Goal: Task Accomplishment & Management: Complete application form

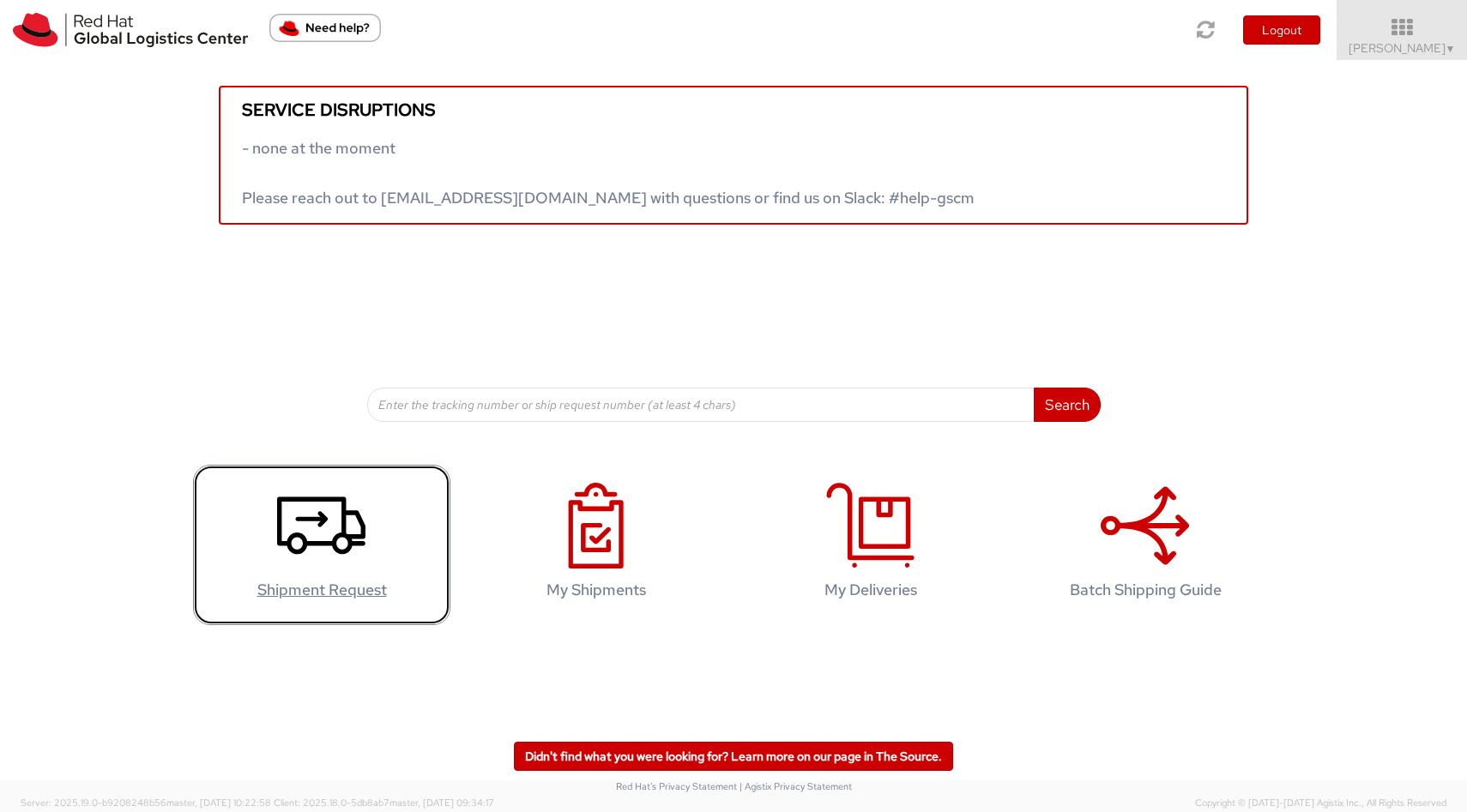
click at [345, 536] on use at bounding box center [321, 525] width 88 height 57
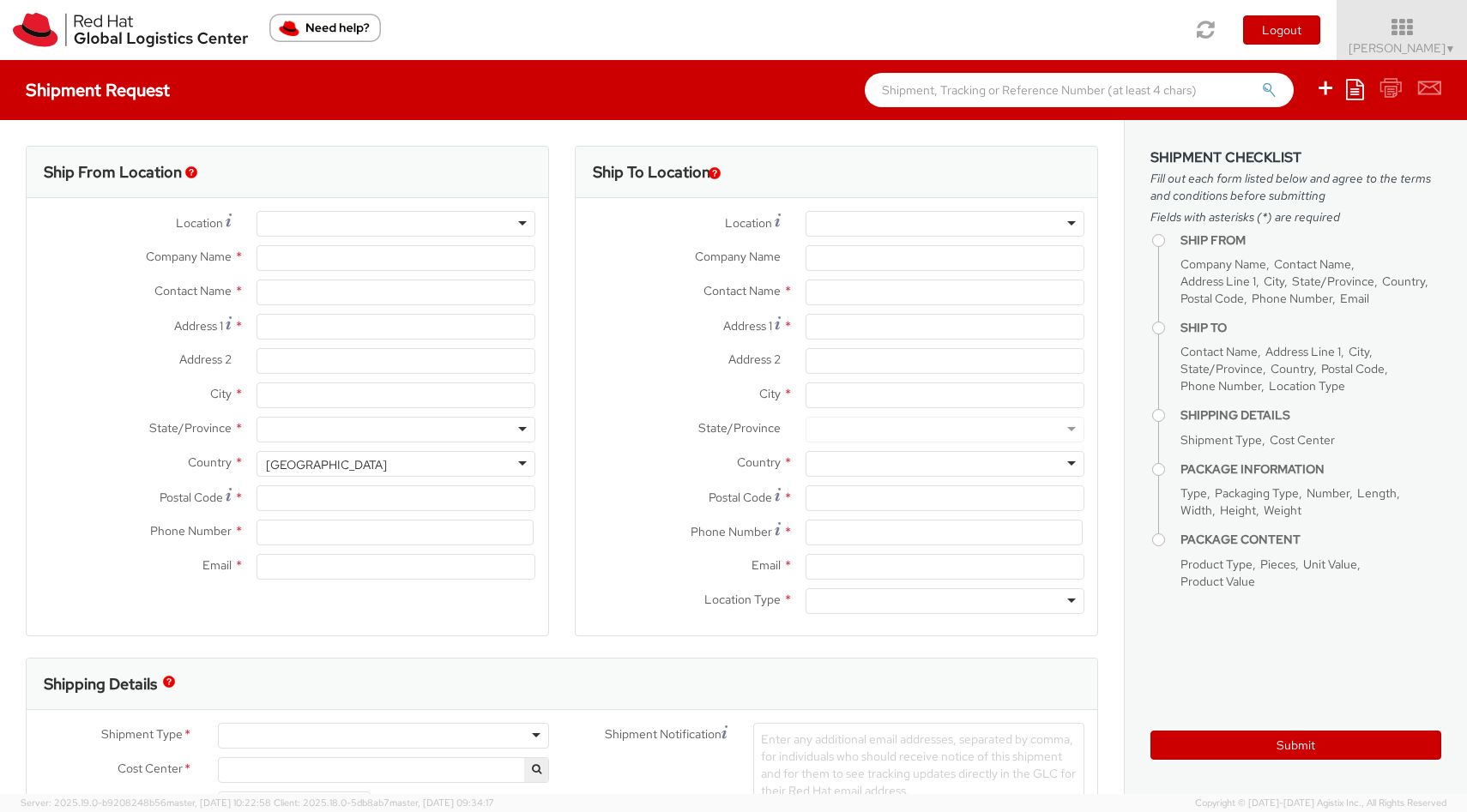
select select
select select "910"
click at [319, 256] on input "Company Name *" at bounding box center [396, 258] width 279 height 26
type input "Red Hat Colombia S.A.S."
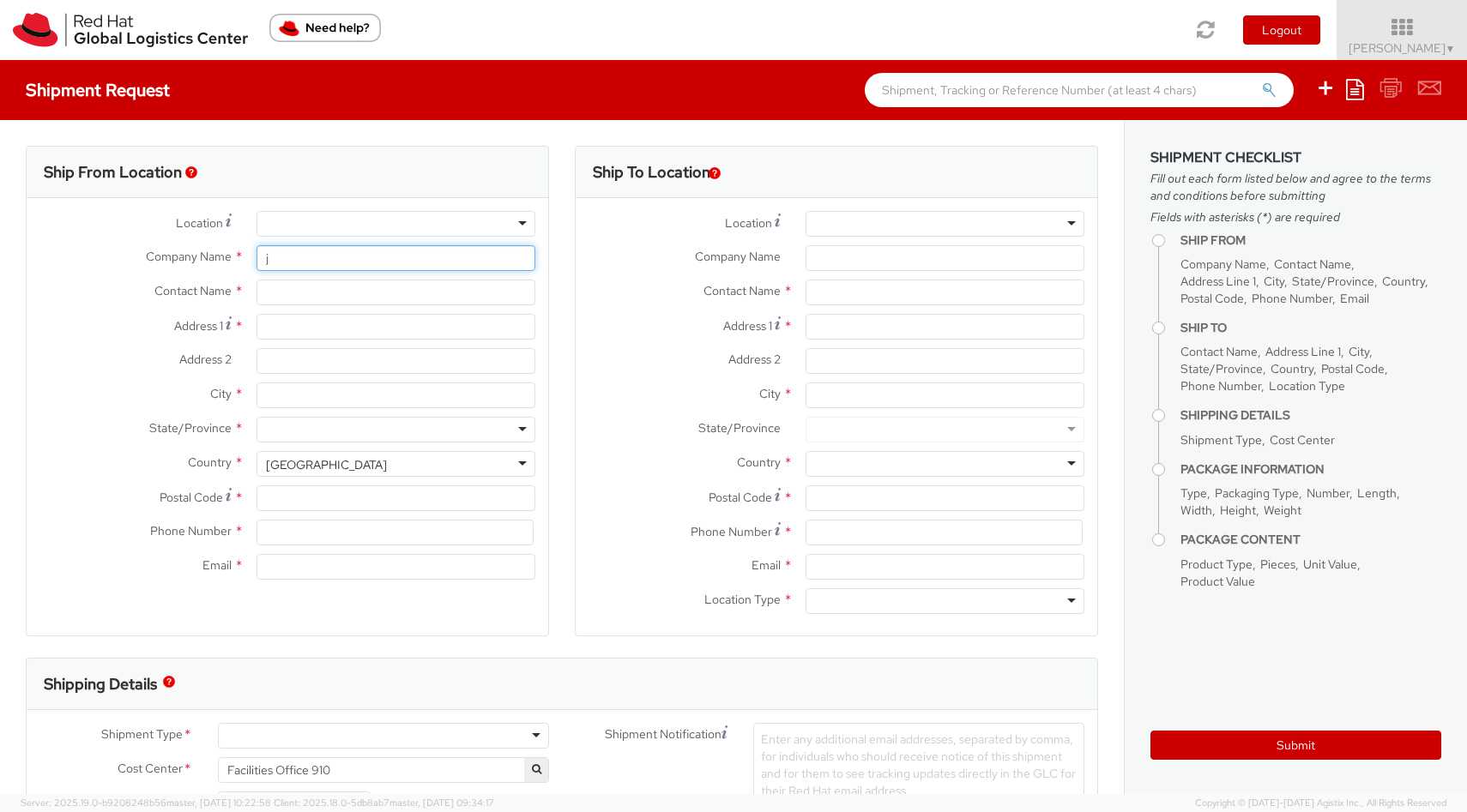
type input "[PERSON_NAME]"
type input "Carrera 9 No. 115-06 #1906"
type input "19th Floor, [PERSON_NAME][GEOGRAPHIC_DATA]"
type input "BOGOTA"
type input "110111"
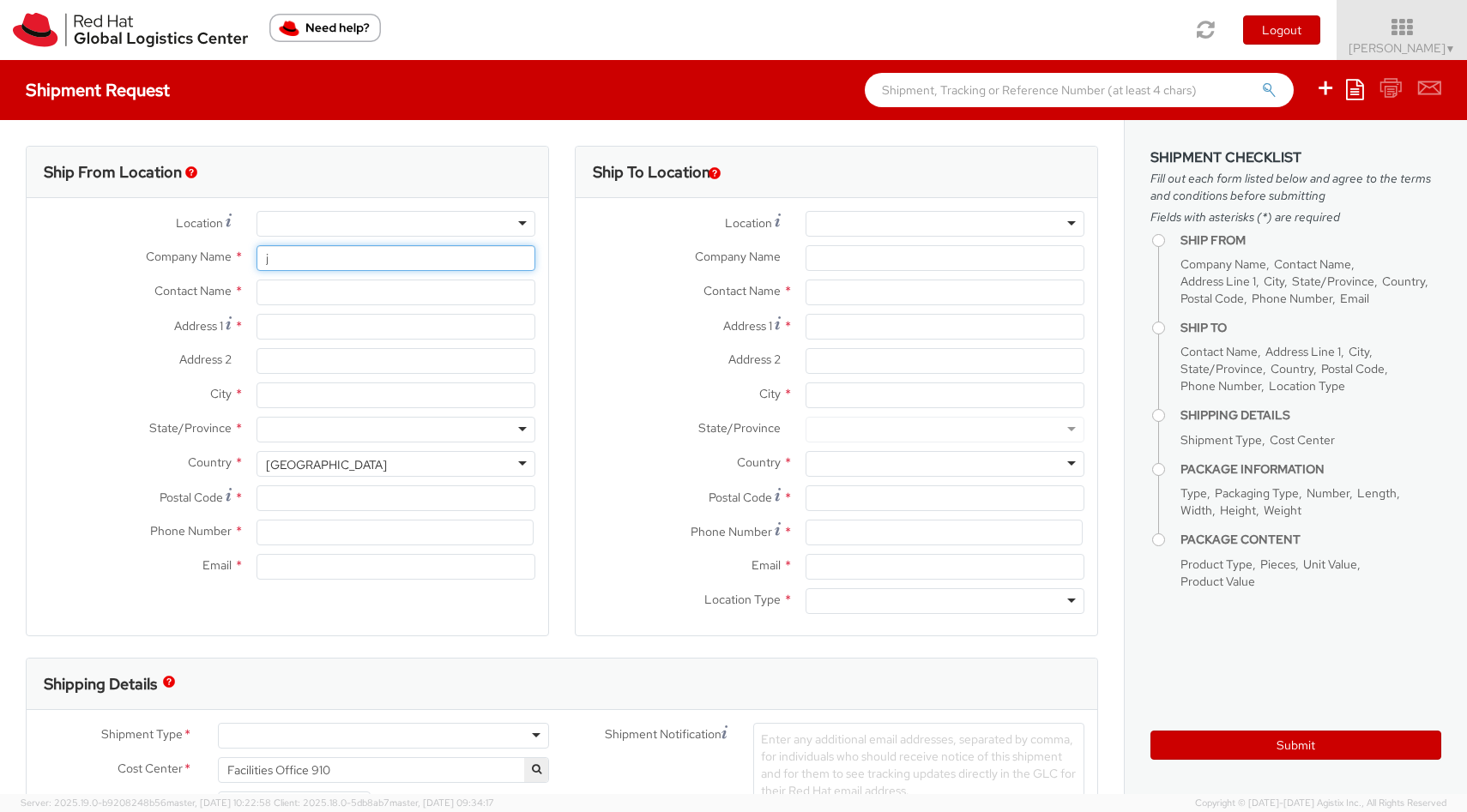
type input "57 1 5088629"
type input "[EMAIL_ADDRESS][DOMAIN_NAME]"
select select "CM"
select select "KGS"
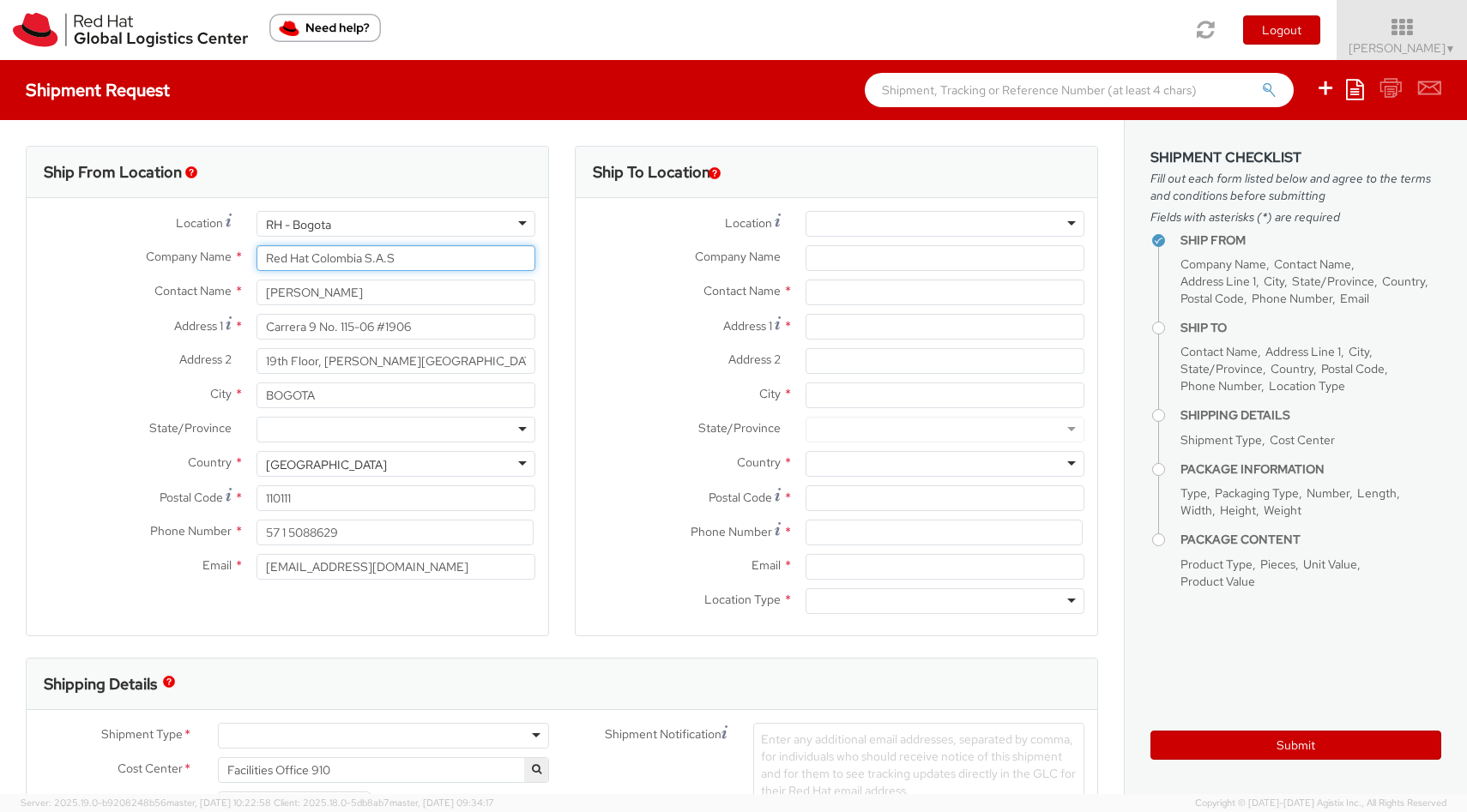
type input "Red Hat Colombia S.A.S"
click at [381, 283] on input "[PERSON_NAME]" at bounding box center [396, 292] width 279 height 26
click at [375, 296] on input "[PERSON_NAME]" at bounding box center [396, 292] width 279 height 26
type input "A"
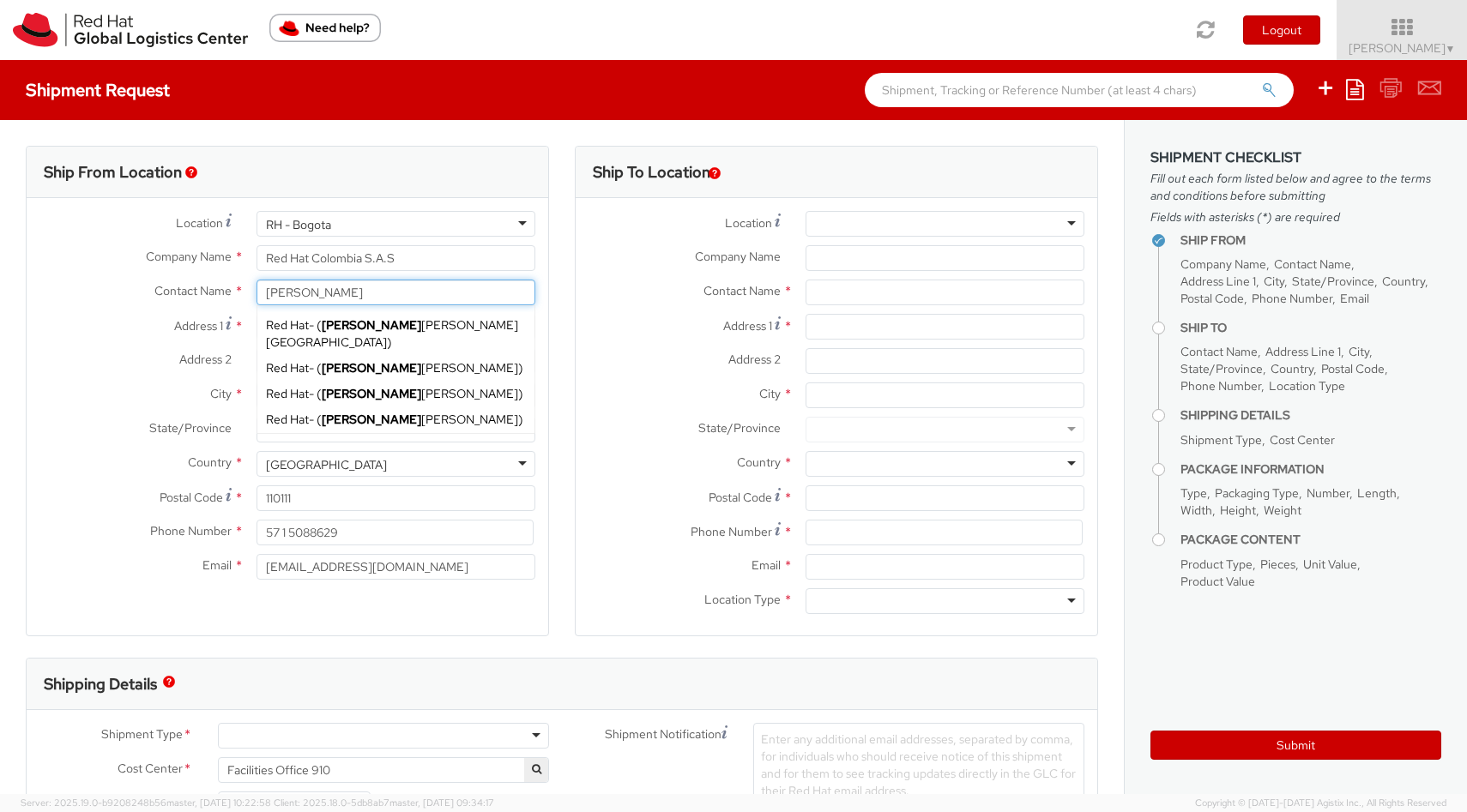
type input "[PERSON_NAME]"
type input "[STREET_ADDRESS]"
type input "Unidad Sauces de la Calera"
type input "Medellin"
type input "050021"
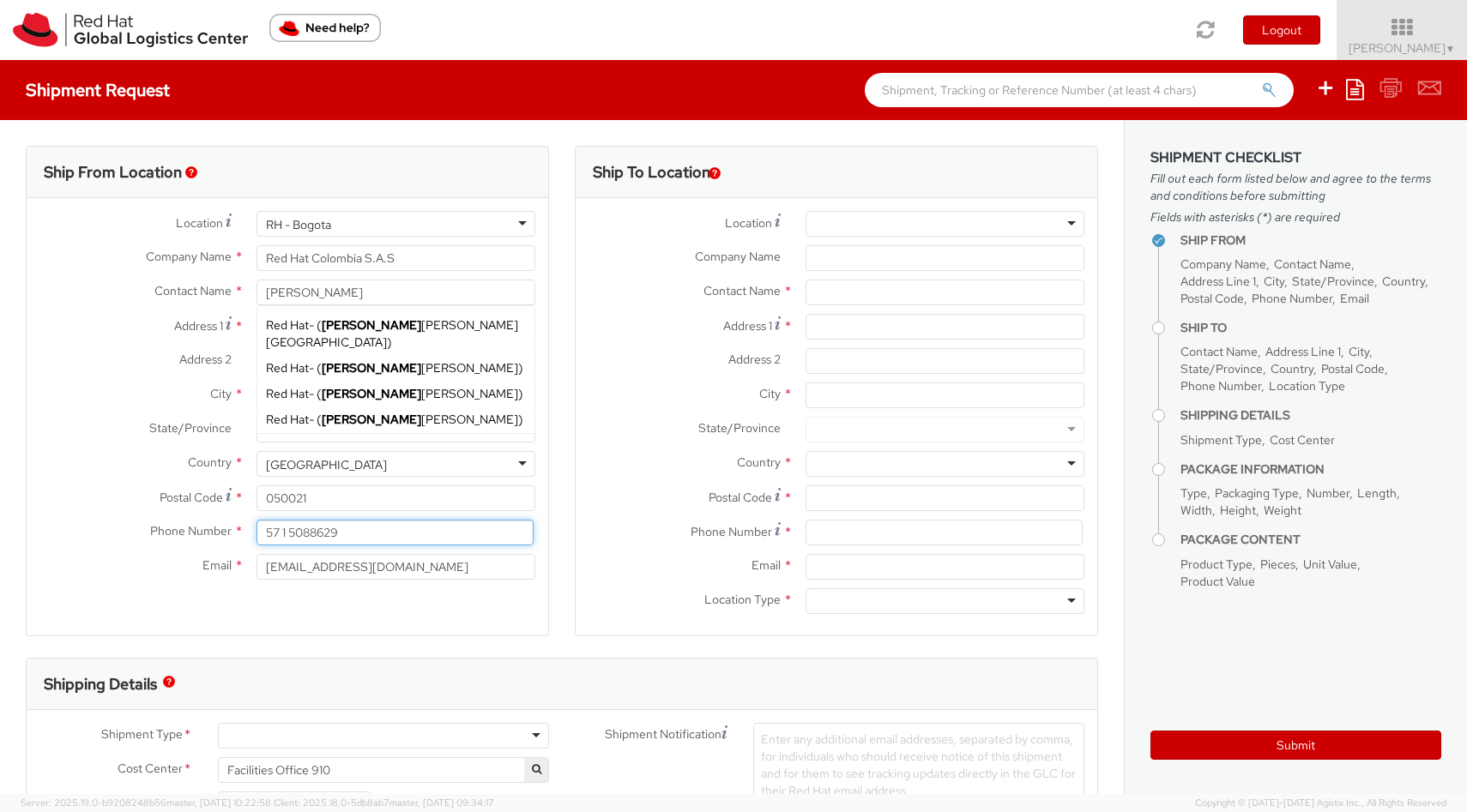
type input "3116344181"
type input "[EMAIL_ADDRESS][DOMAIN_NAME]"
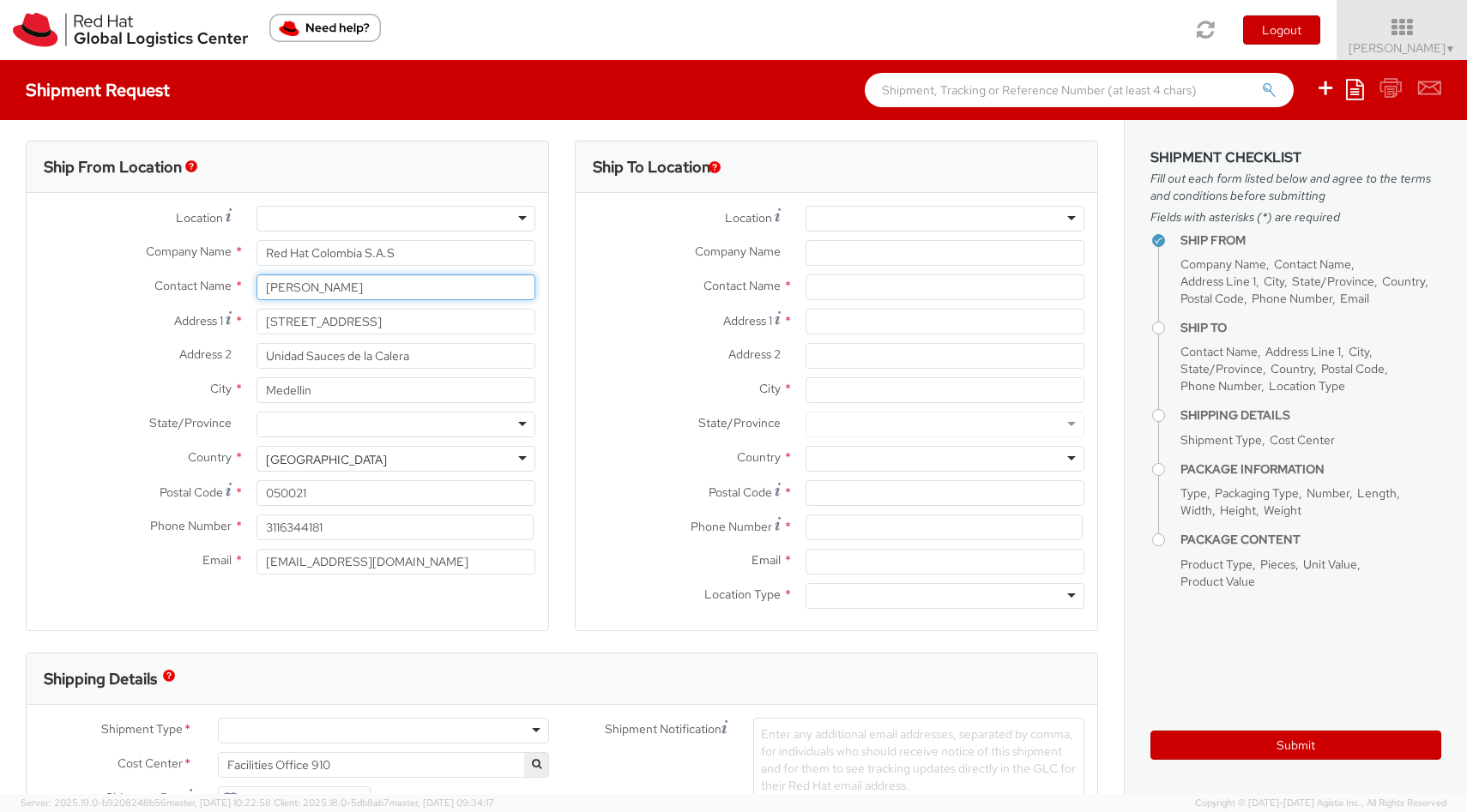
scroll to position [11, 0]
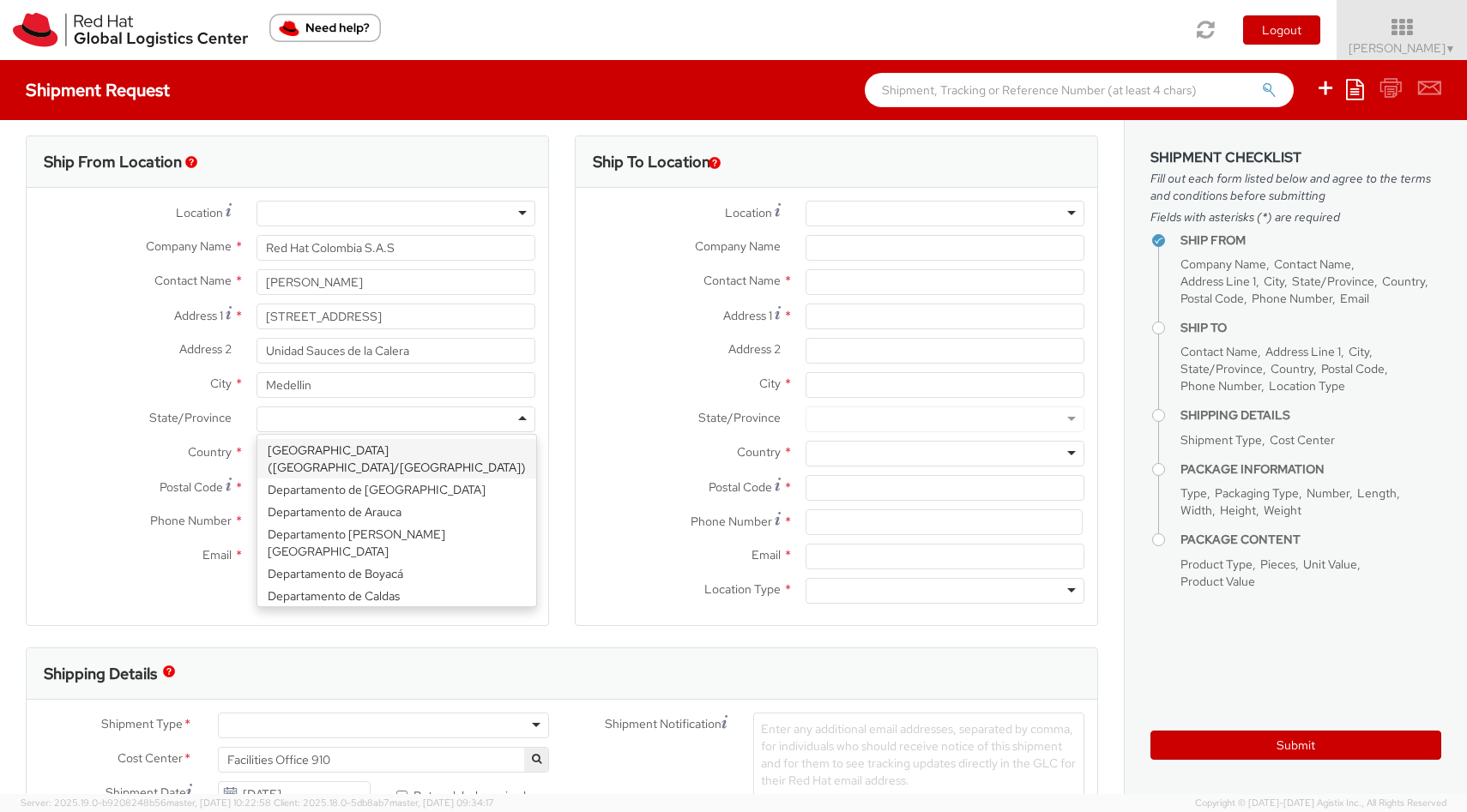
click at [520, 420] on div at bounding box center [396, 419] width 279 height 26
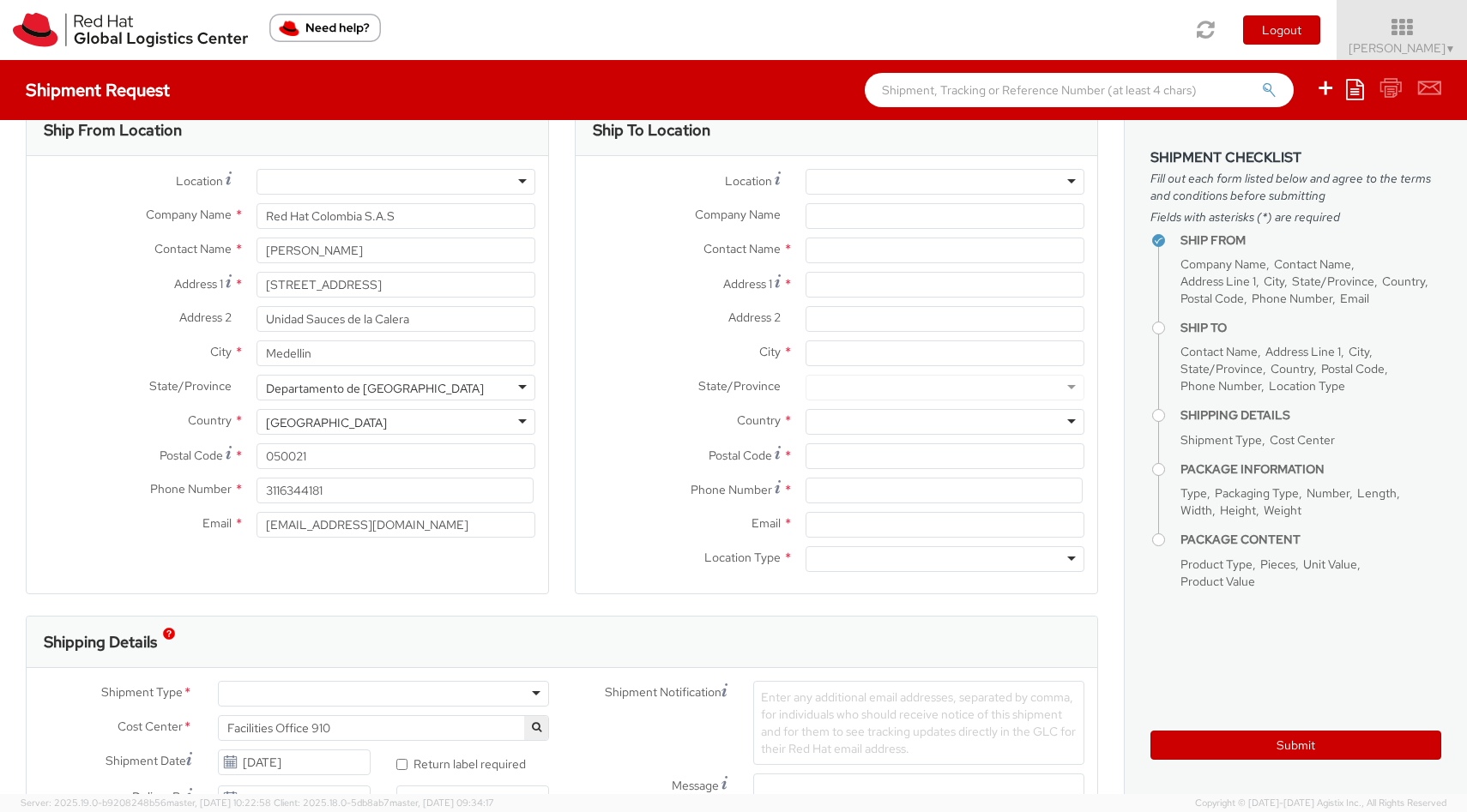
scroll to position [35, 0]
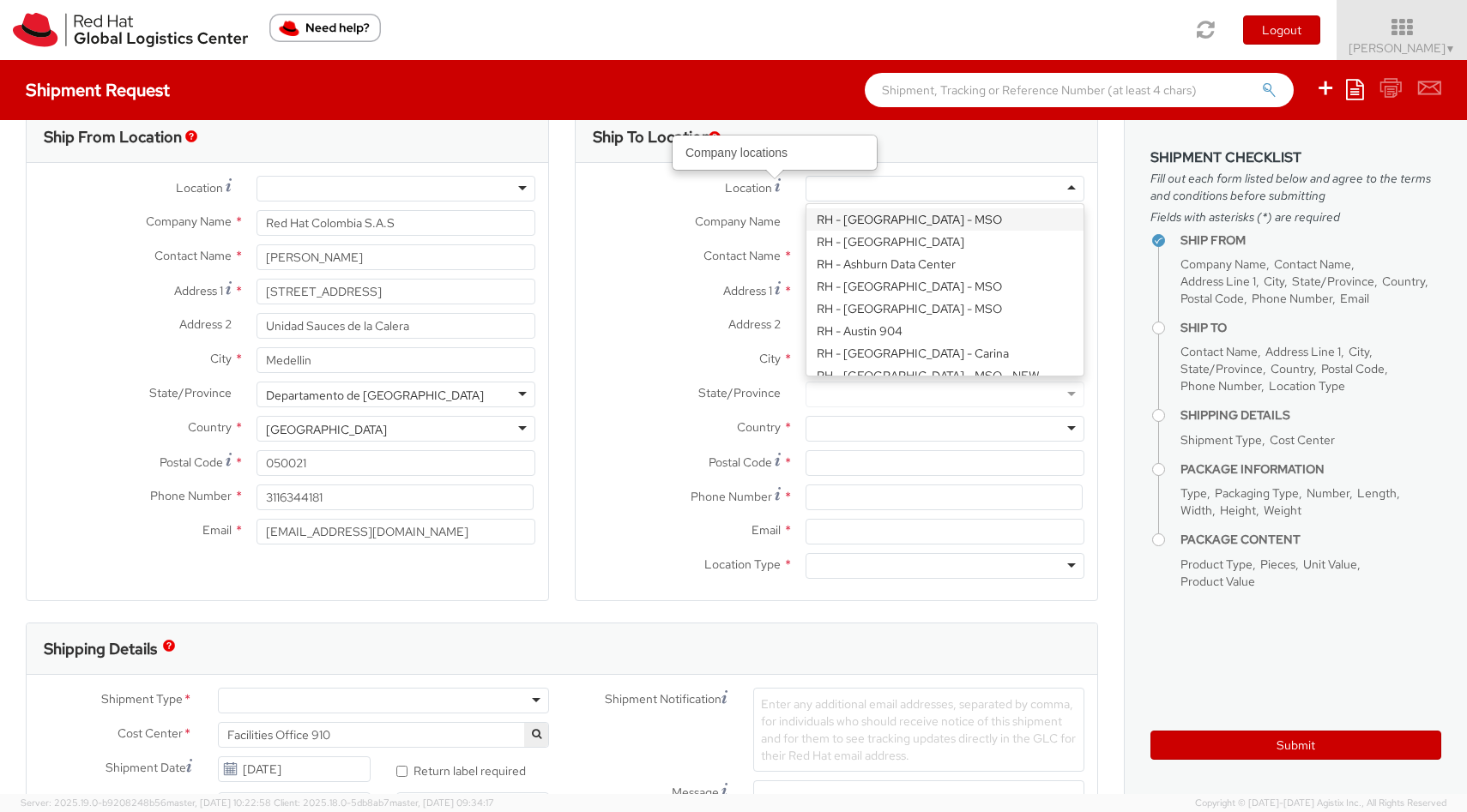
click at [822, 185] on div at bounding box center [945, 188] width 279 height 26
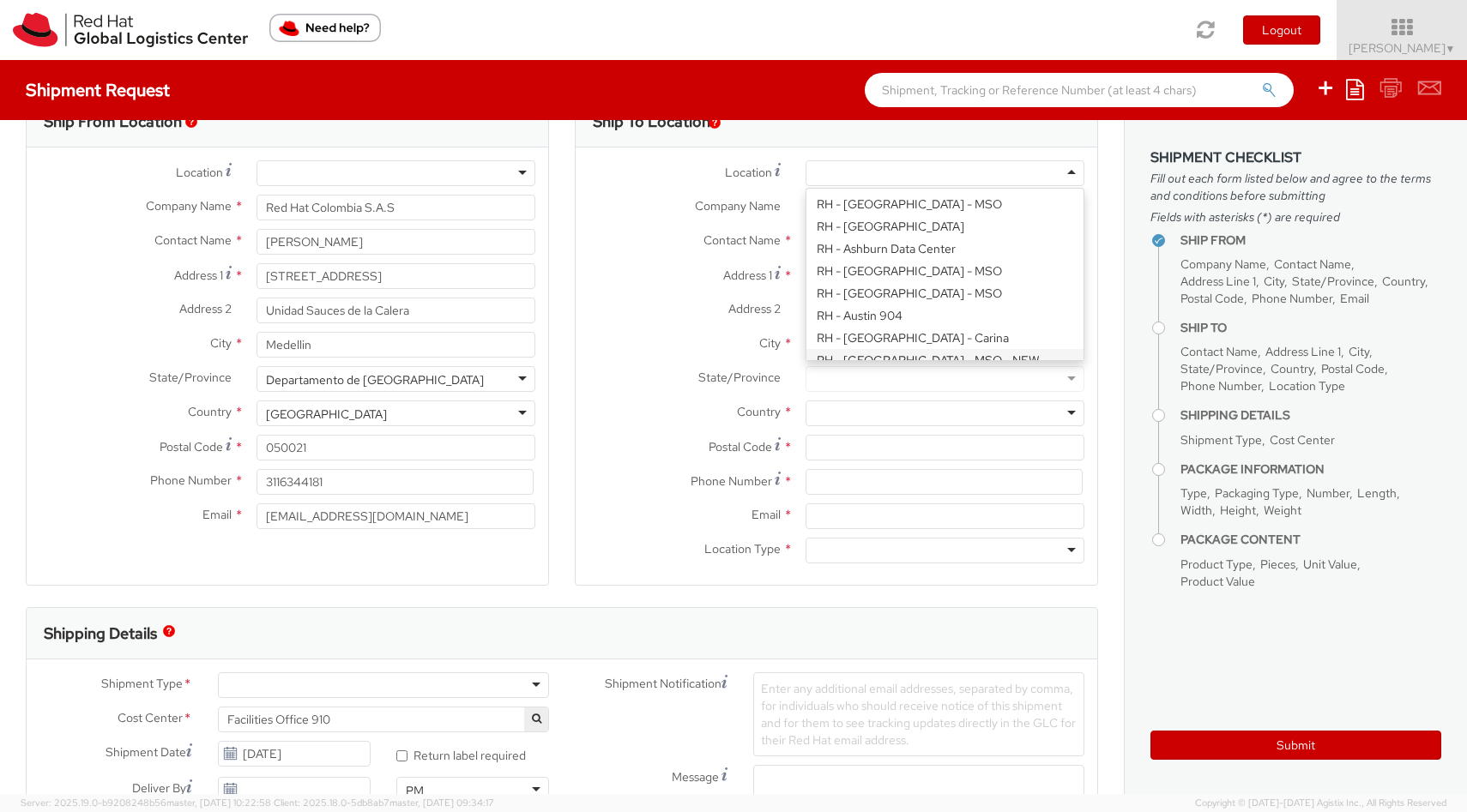
scroll to position [18, 0]
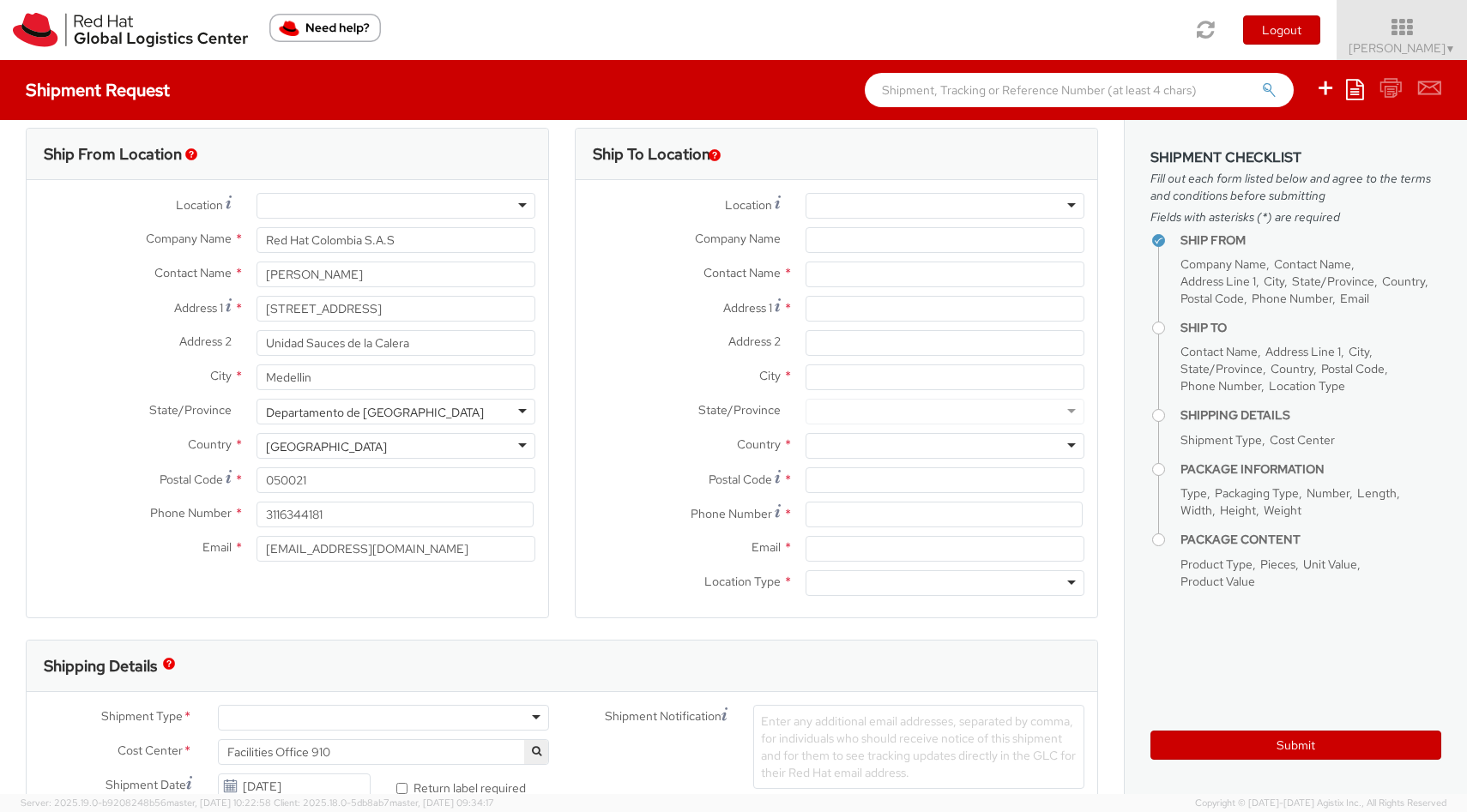
click at [783, 240] on label "Company Name *" at bounding box center [684, 238] width 217 height 22
click at [806, 240] on input "Company Name *" at bounding box center [945, 240] width 279 height 26
click at [818, 241] on input "Company Name *" at bounding box center [945, 240] width 279 height 26
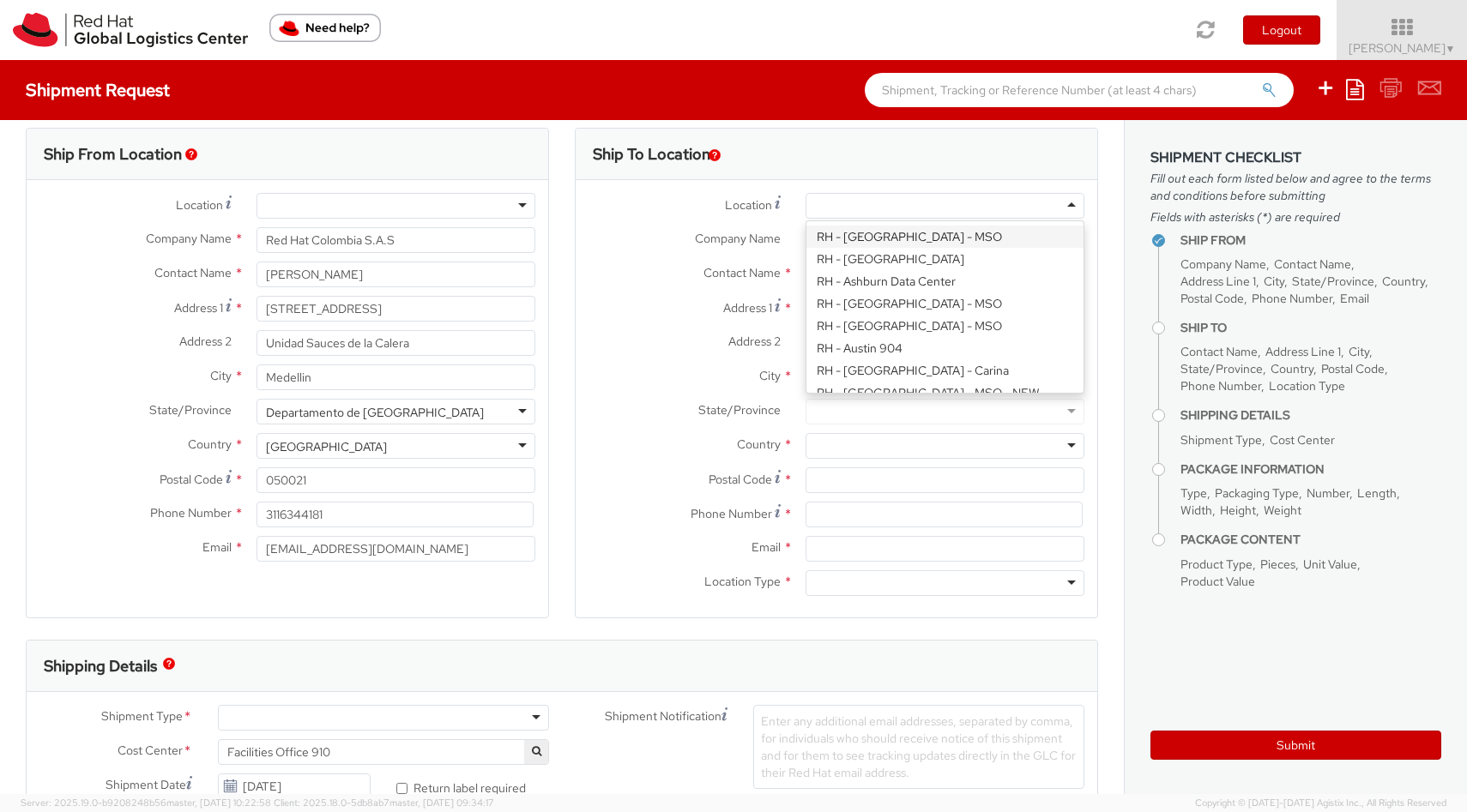
click at [825, 202] on div at bounding box center [945, 205] width 279 height 26
type input "bo"
type input "Red Hat Colombia S.A.S."
type input "Carrera 9 No. 115-06 #1906"
type input "19th Floor, [PERSON_NAME][GEOGRAPHIC_DATA]"
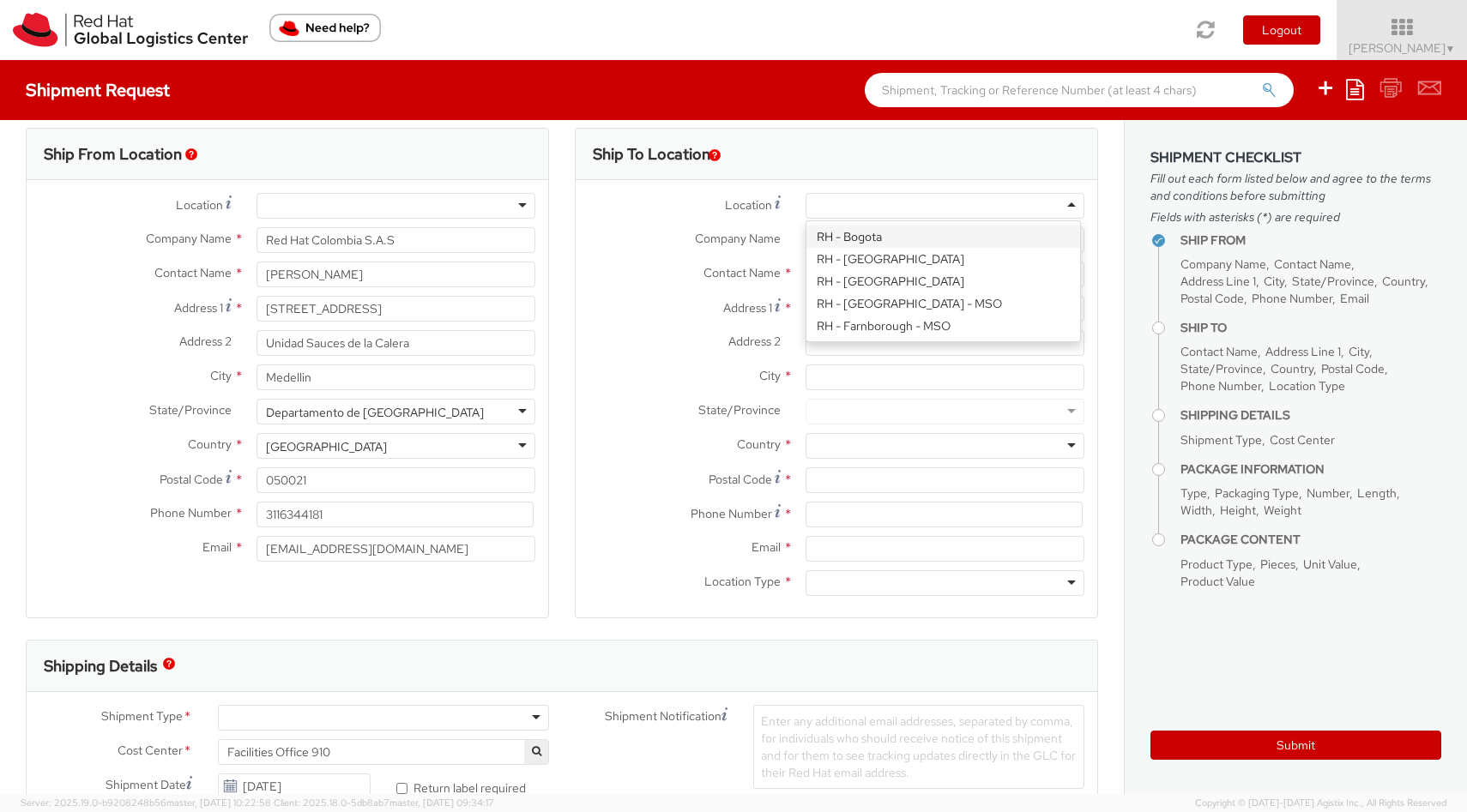
type input "BOGOTA"
type input "110111"
type input "57 1 5088629"
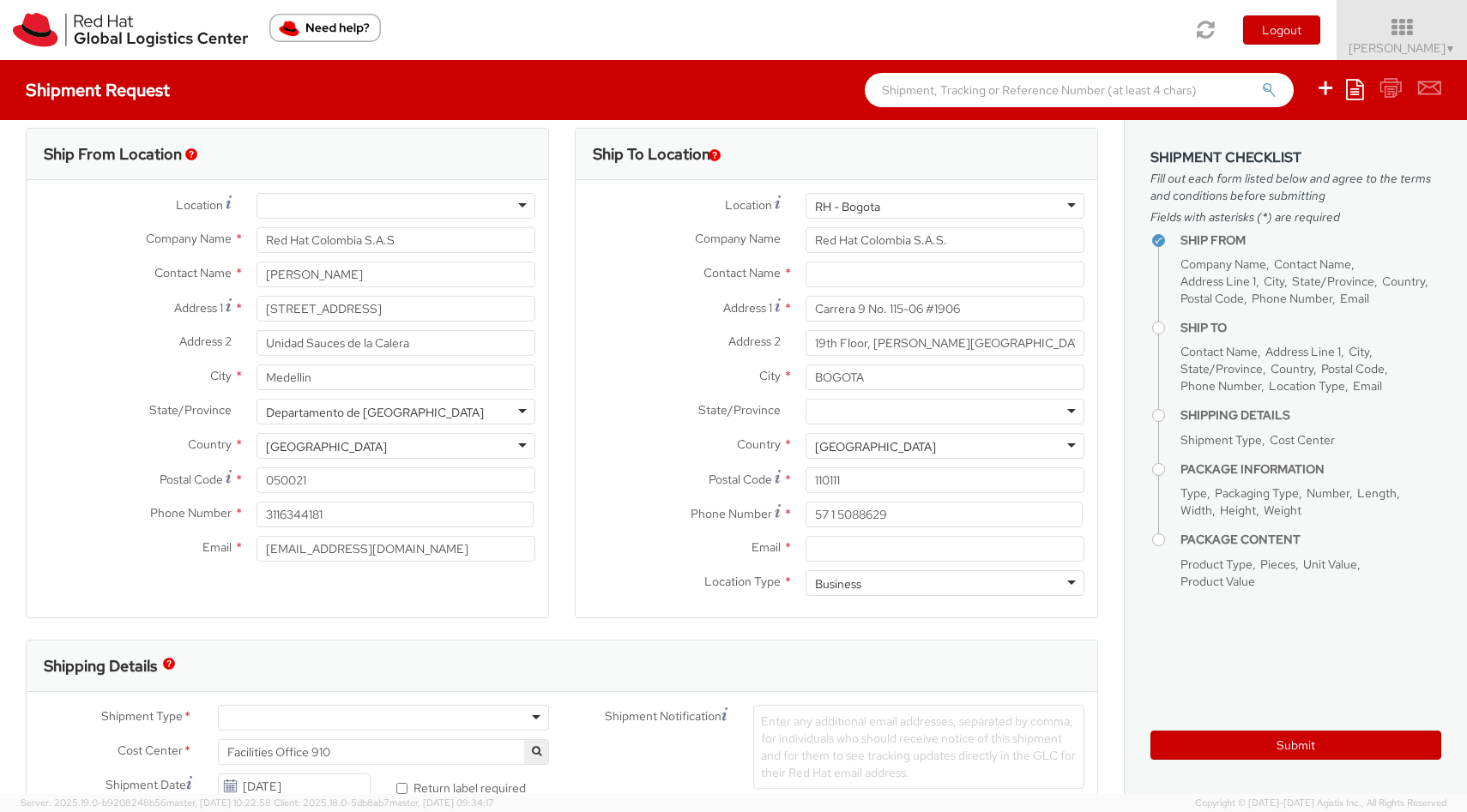
scroll to position [0, 0]
click at [874, 272] on input "text" at bounding box center [945, 274] width 279 height 26
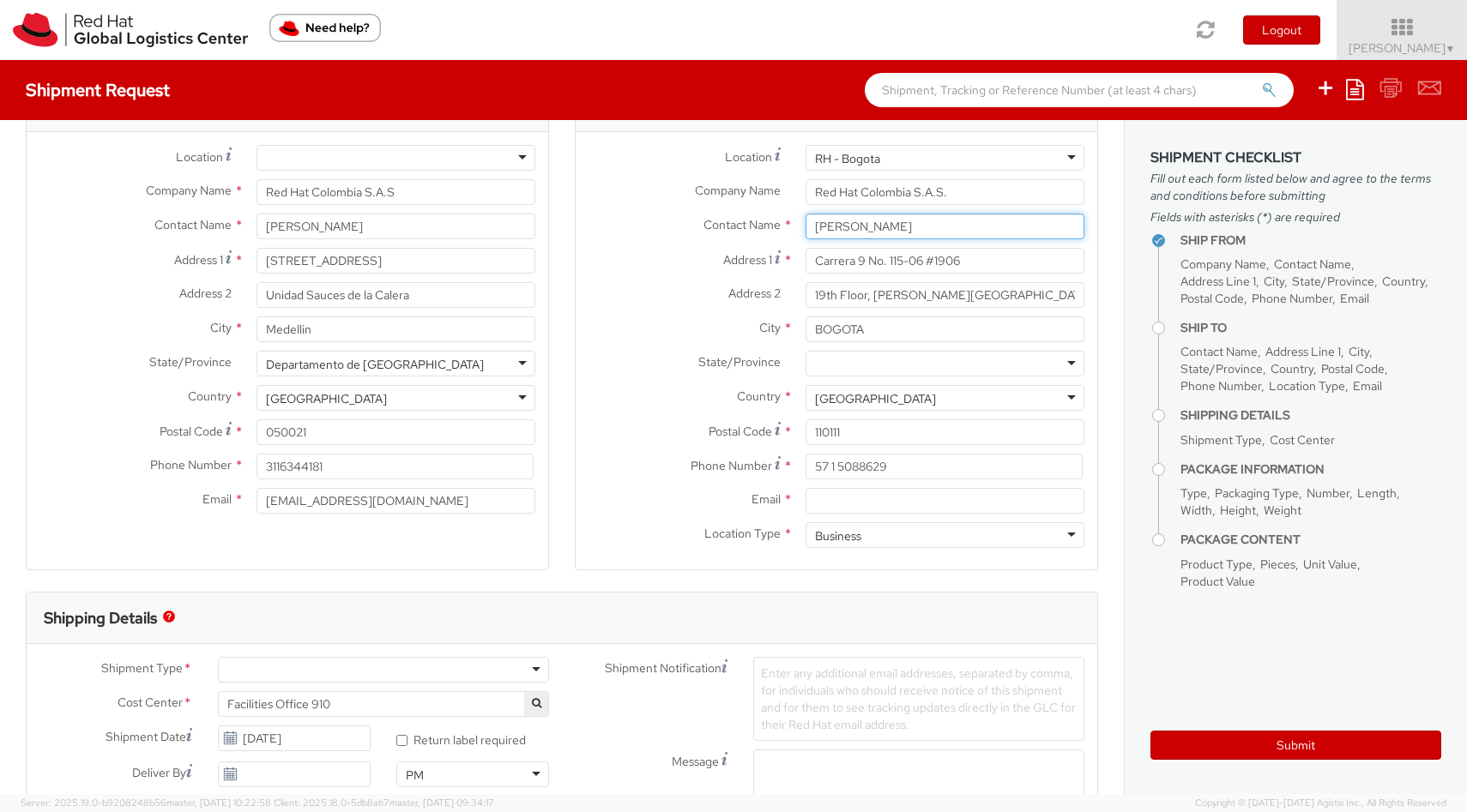
scroll to position [67, 0]
type input "[PERSON_NAME]"
click at [1059, 365] on div at bounding box center [945, 363] width 279 height 26
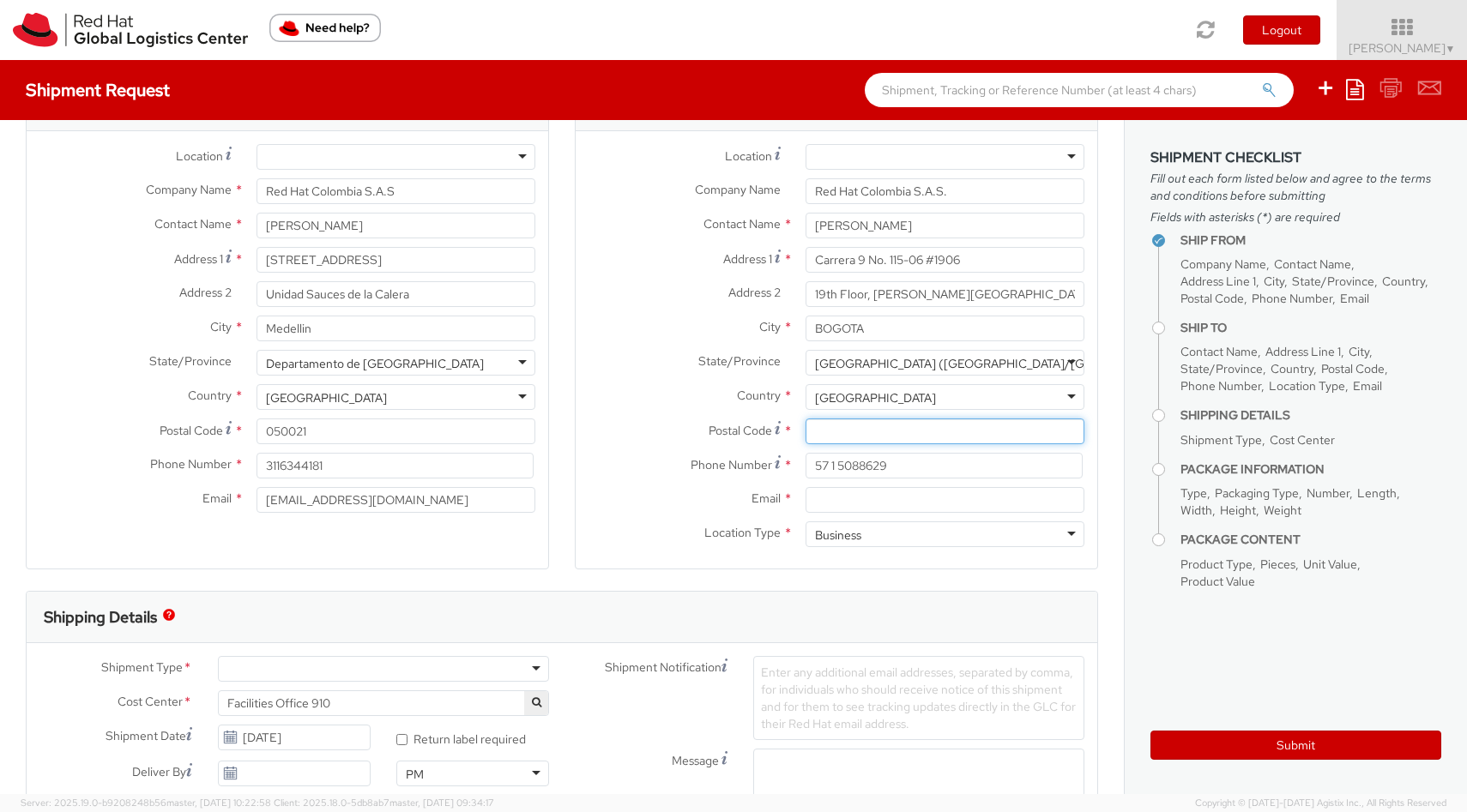
click at [860, 438] on input "Postal Code *" at bounding box center [945, 431] width 279 height 26
paste input "110111"
type input "110111"
click at [862, 495] on input "Email *" at bounding box center [945, 500] width 279 height 26
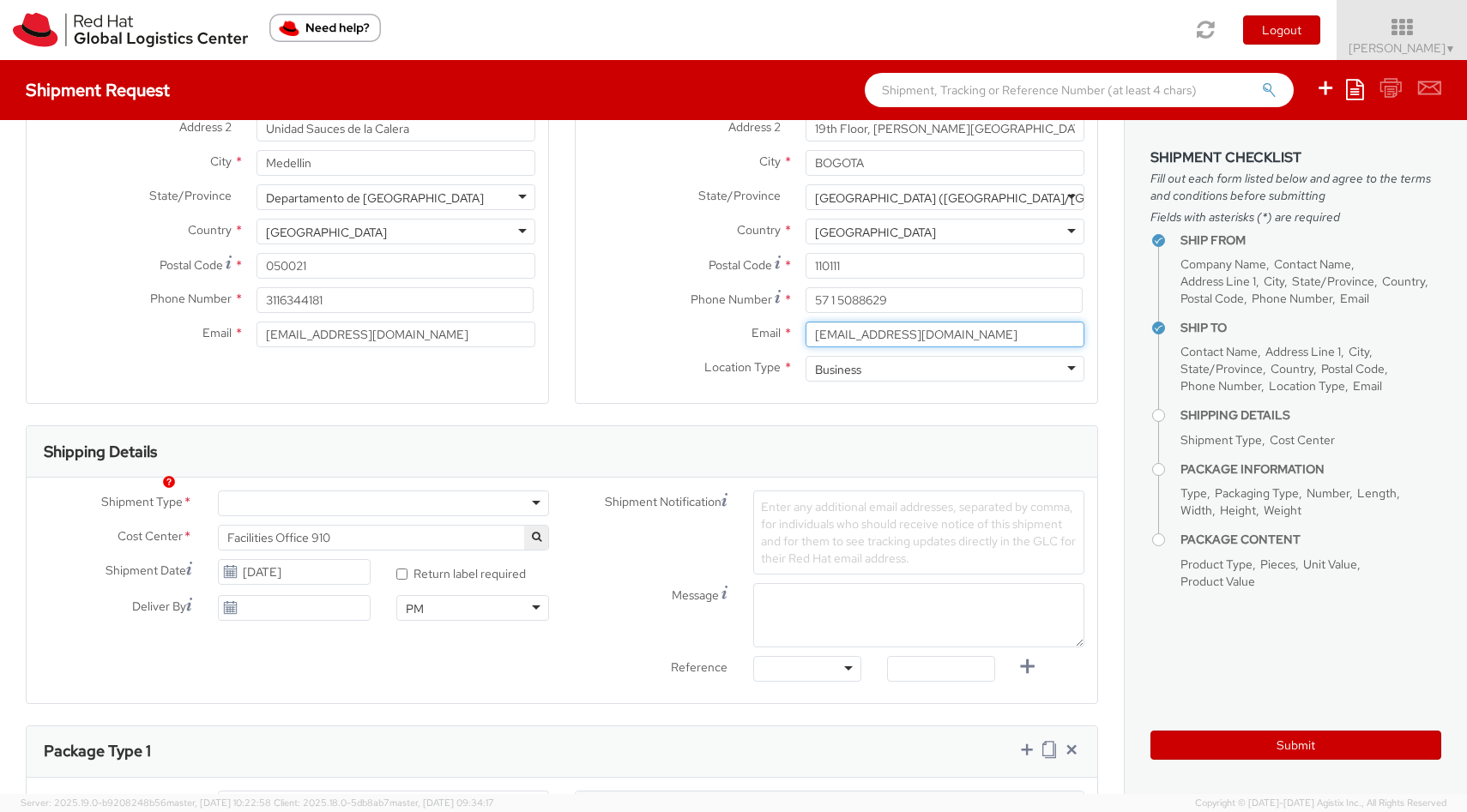
scroll to position [322, 0]
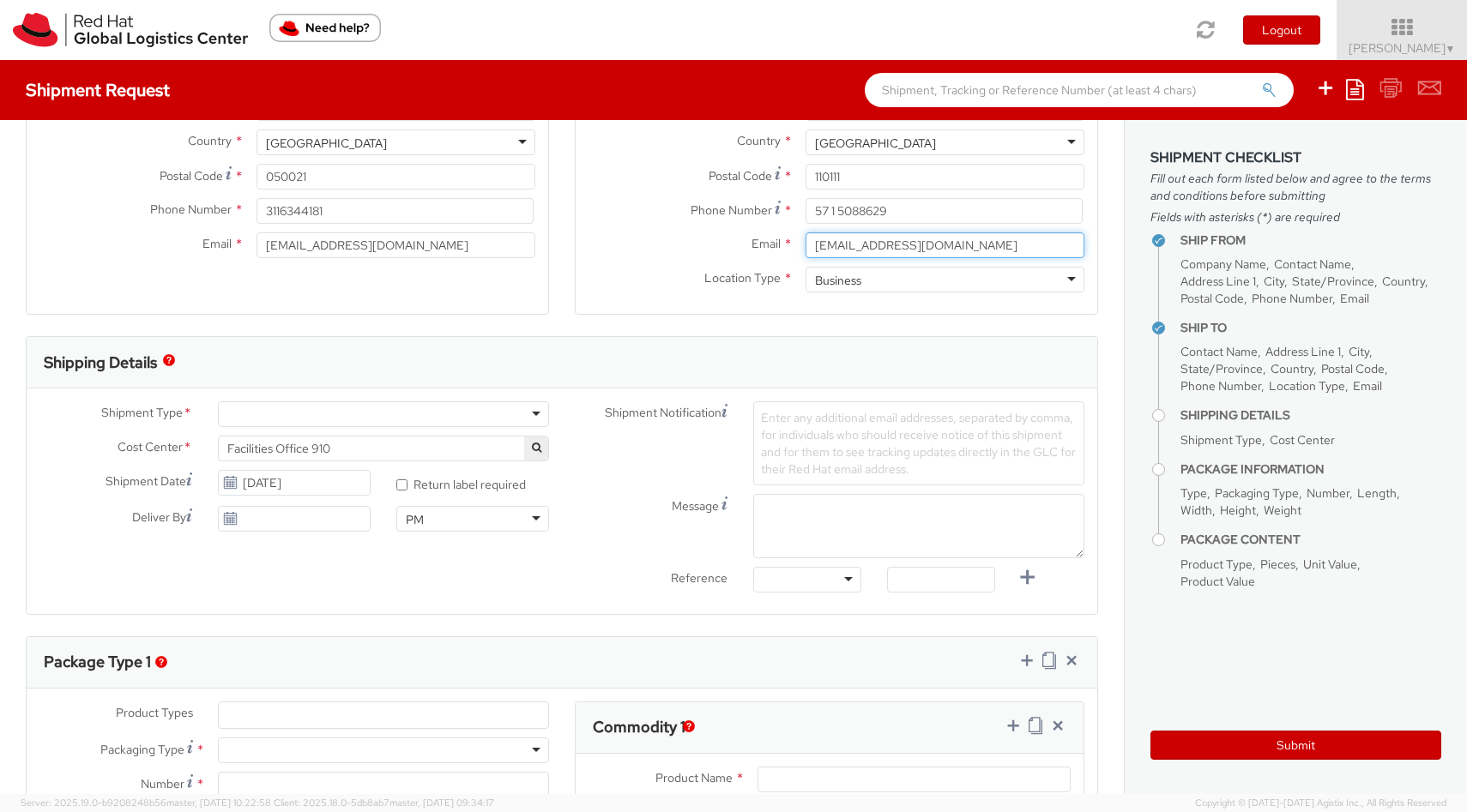
type input "[EMAIL_ADDRESS][DOMAIN_NAME]"
click at [523, 414] on div at bounding box center [383, 414] width 331 height 26
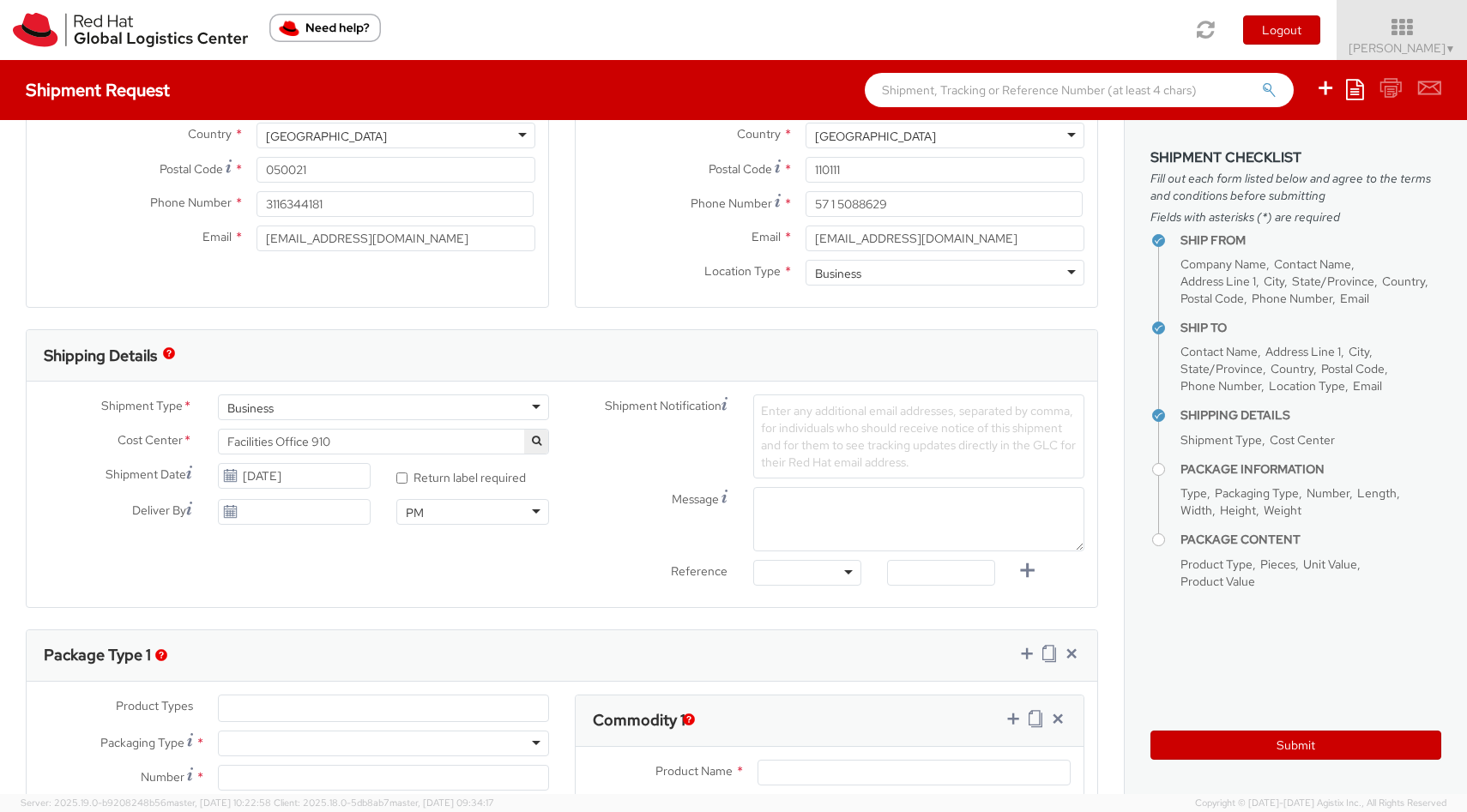
click at [532, 439] on icon "button" at bounding box center [537, 441] width 10 height 11
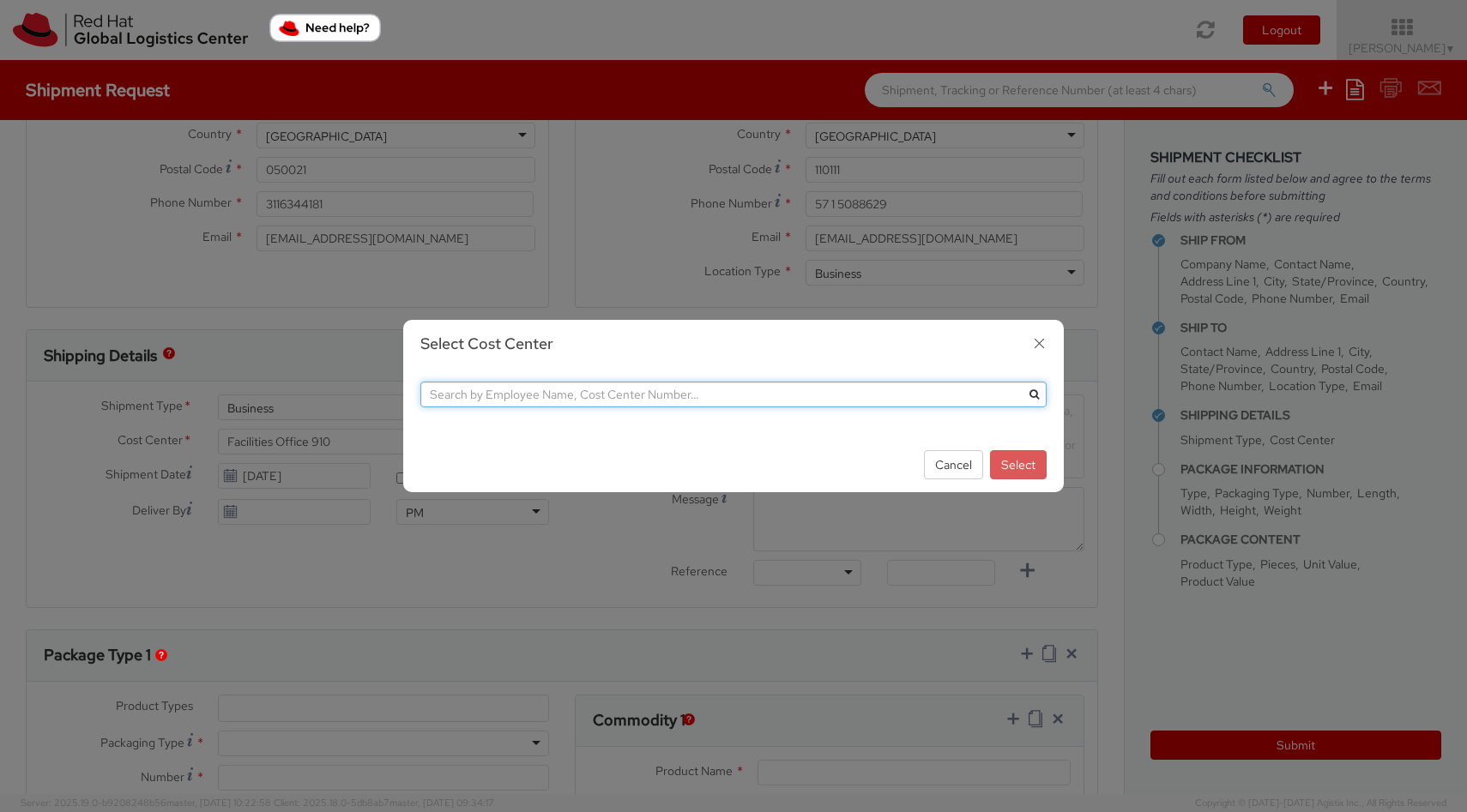
click at [638, 394] on input "text" at bounding box center [733, 394] width 626 height 26
type input "482"
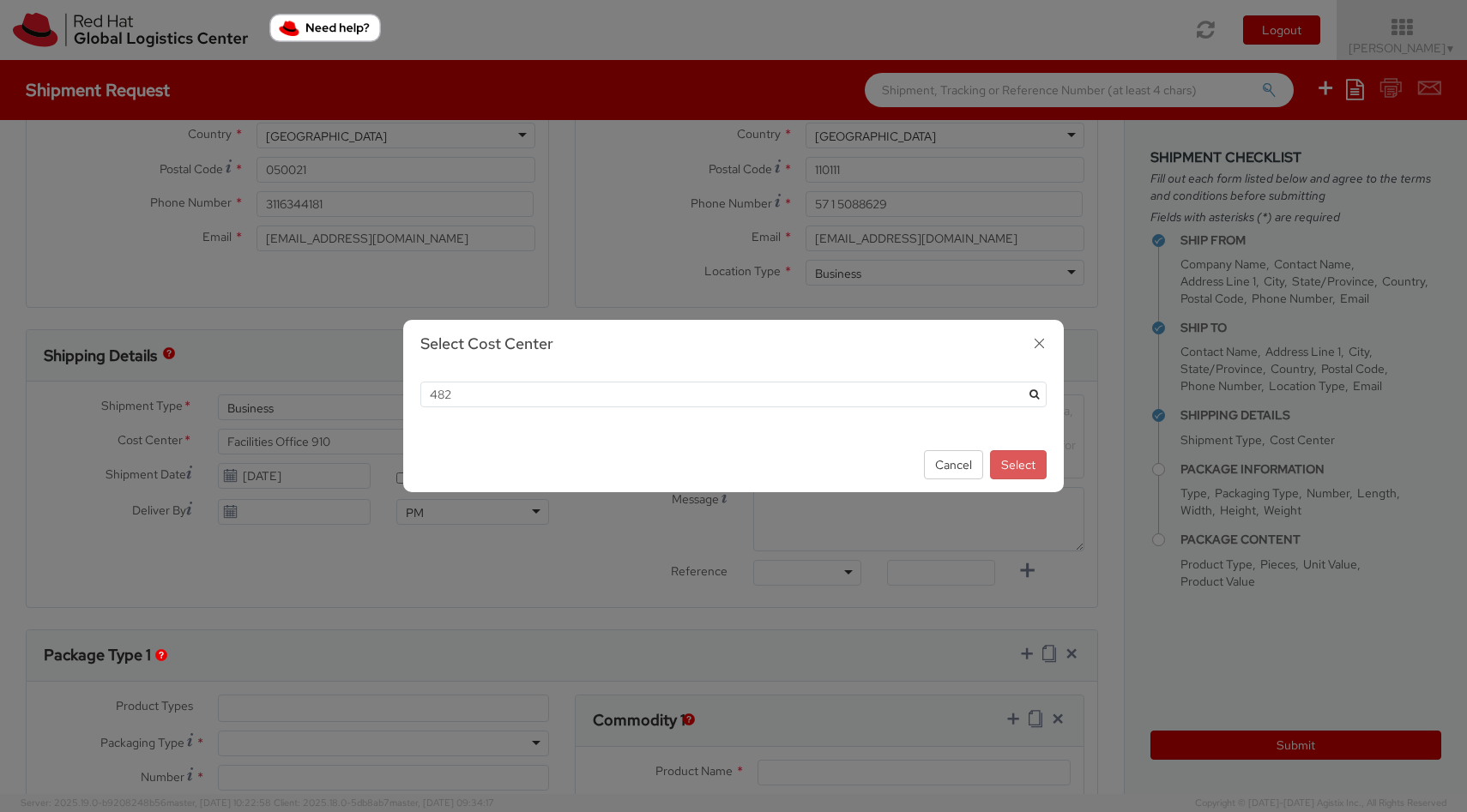
click at [859, 228] on div "Select Cost Center 482 Cancel Select" at bounding box center [733, 406] width 1467 height 812
click at [1041, 338] on icon "button" at bounding box center [1040, 343] width 25 height 25
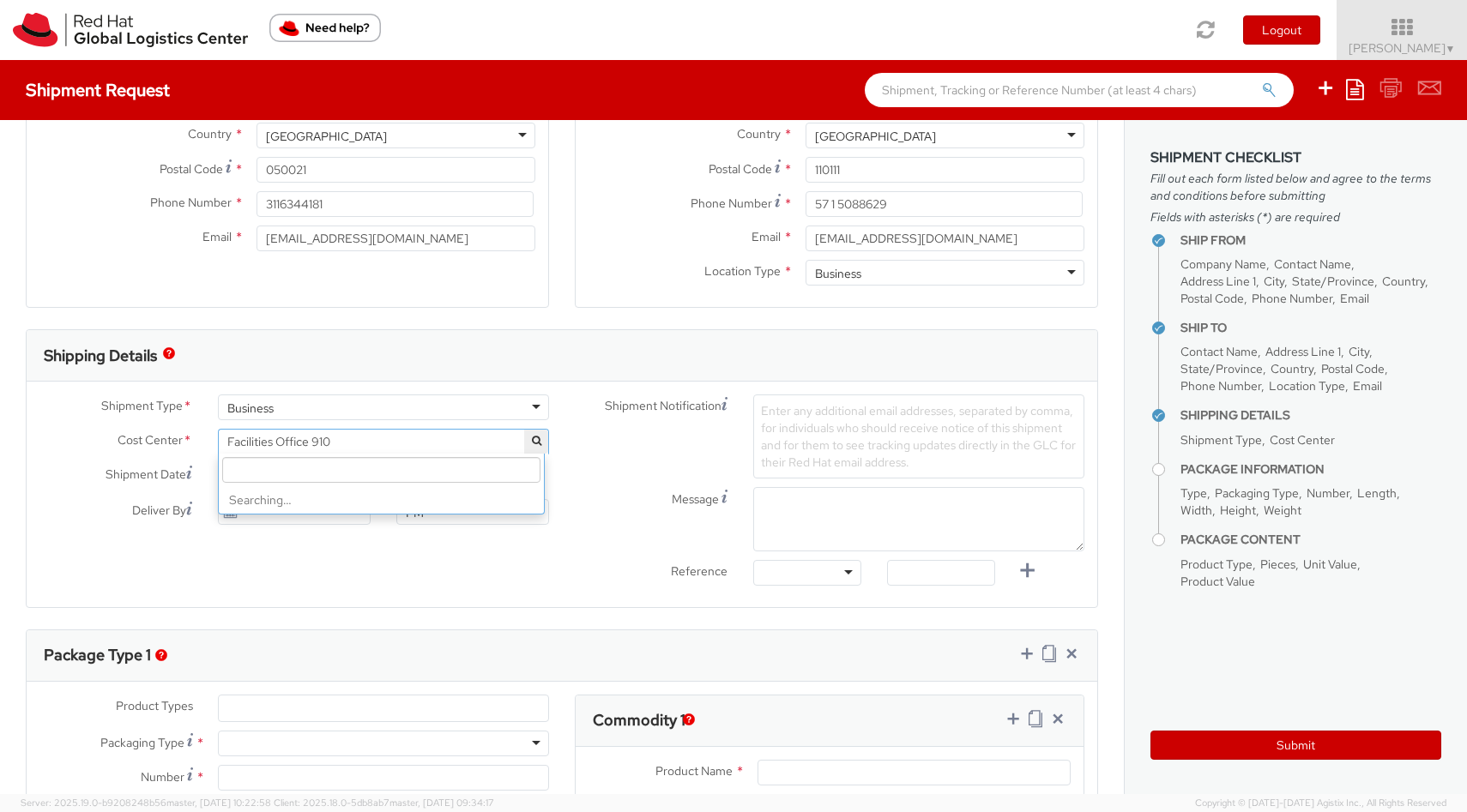
click at [489, 442] on span "Facilities Office 910" at bounding box center [383, 441] width 312 height 15
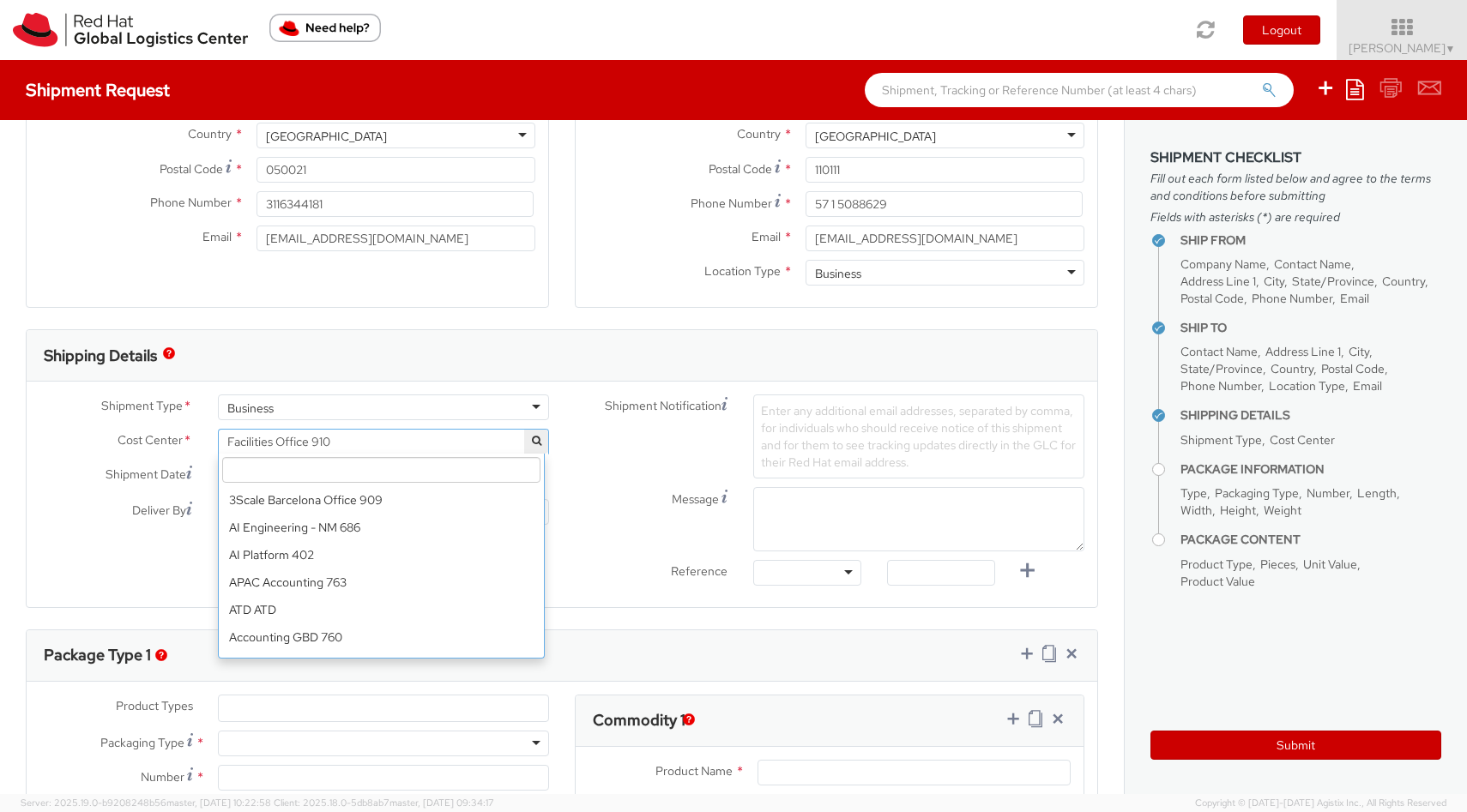
scroll to position [7784, 0]
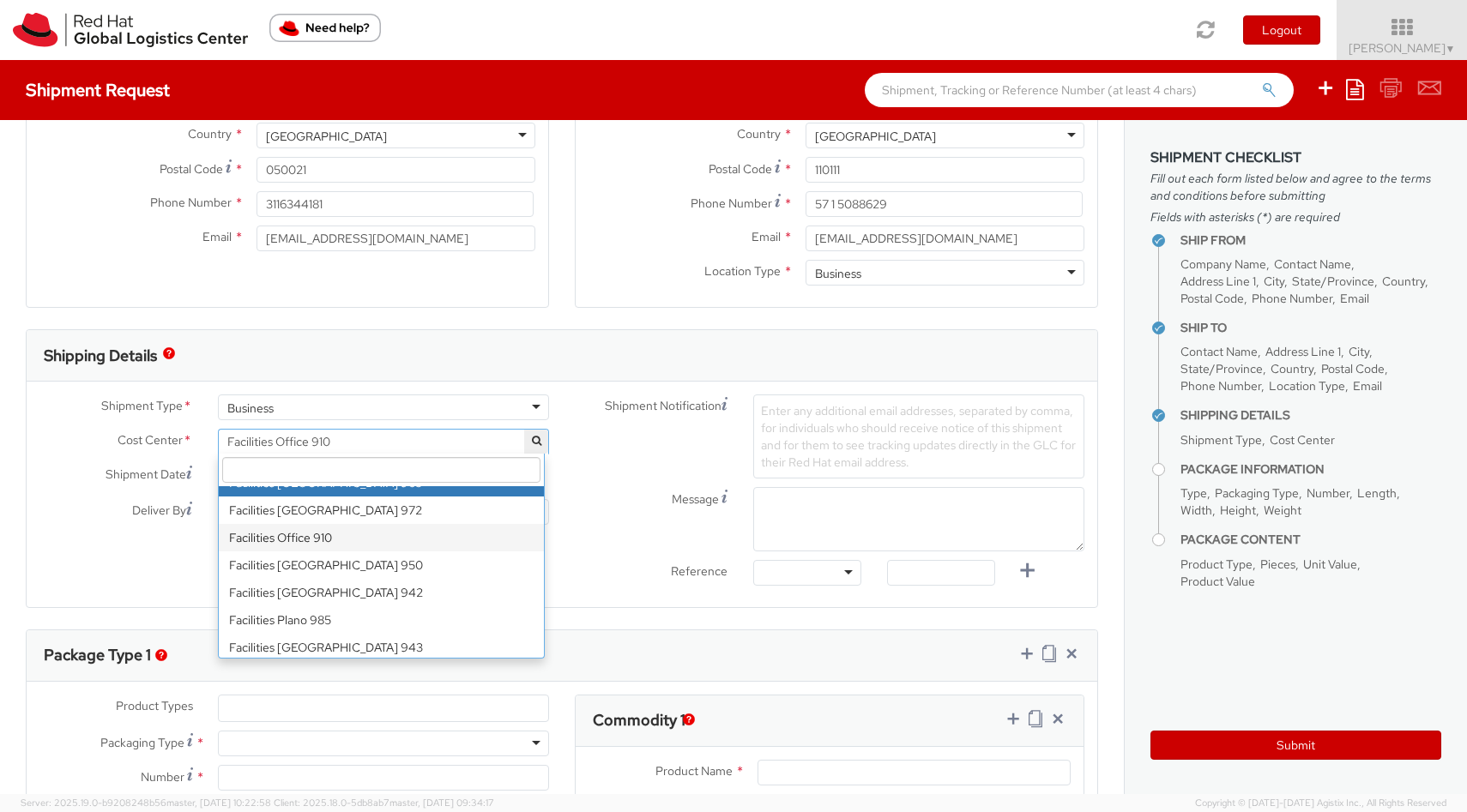
click at [465, 472] on input "search" at bounding box center [381, 470] width 318 height 26
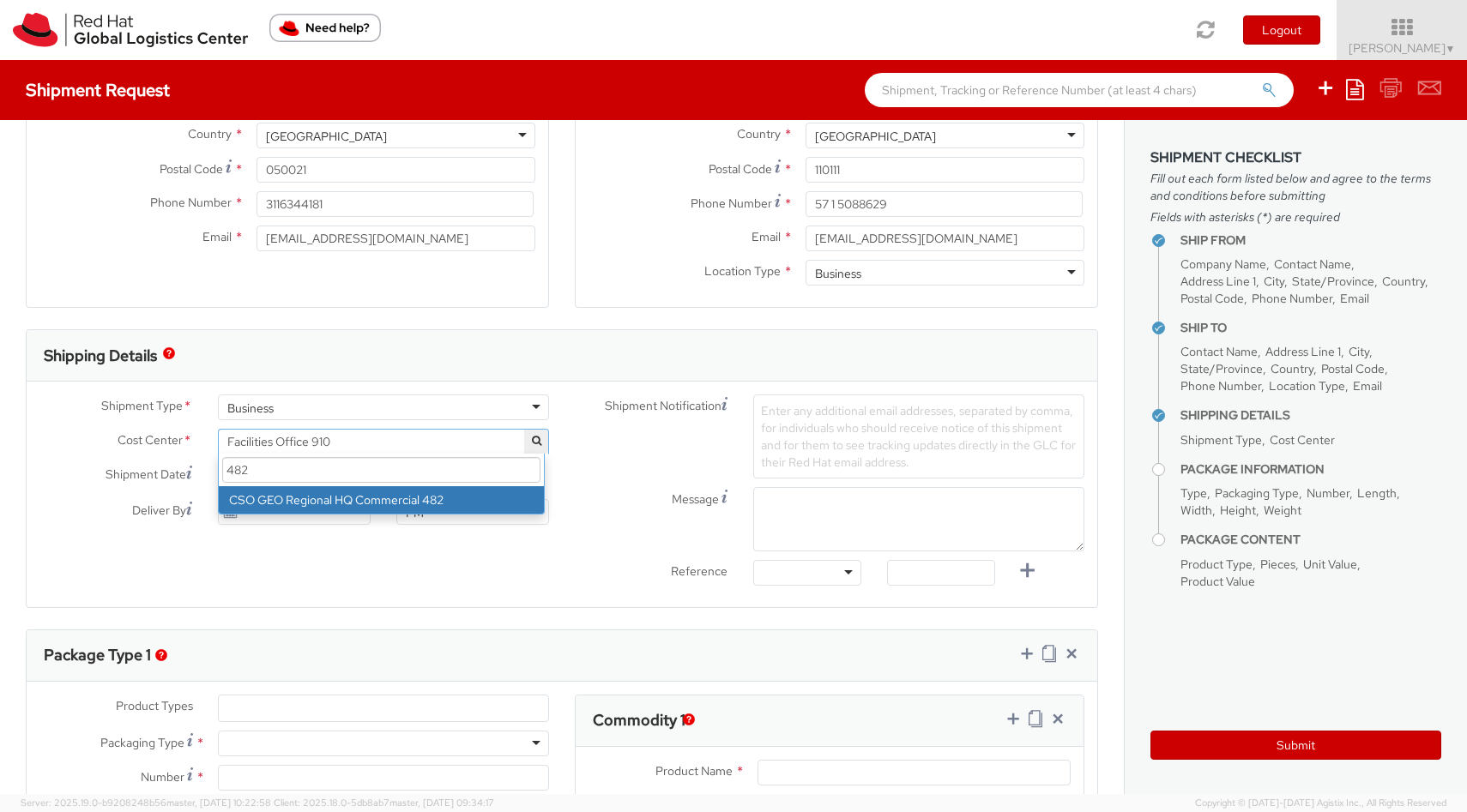
type input "482"
select select "482"
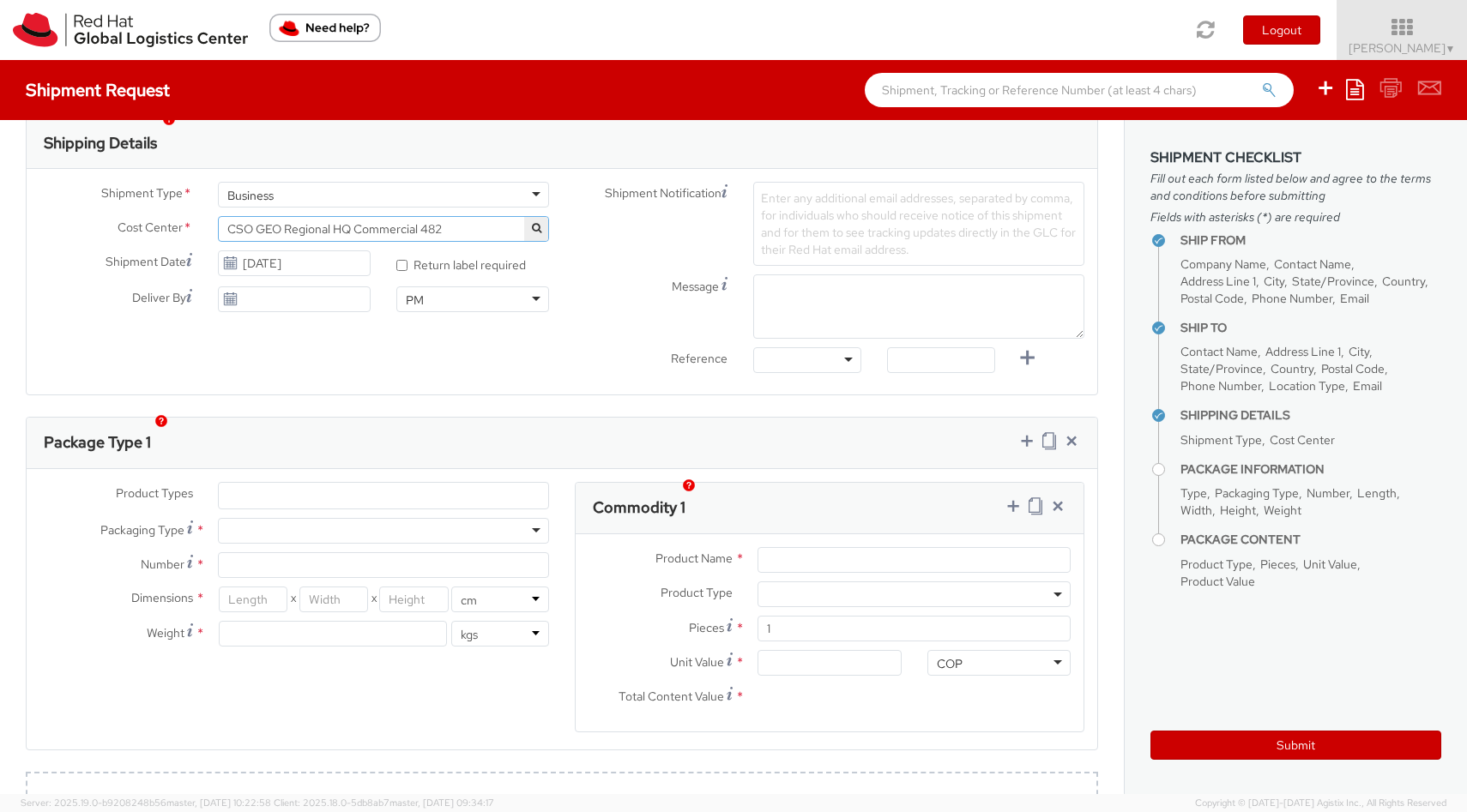
scroll to position [604, 0]
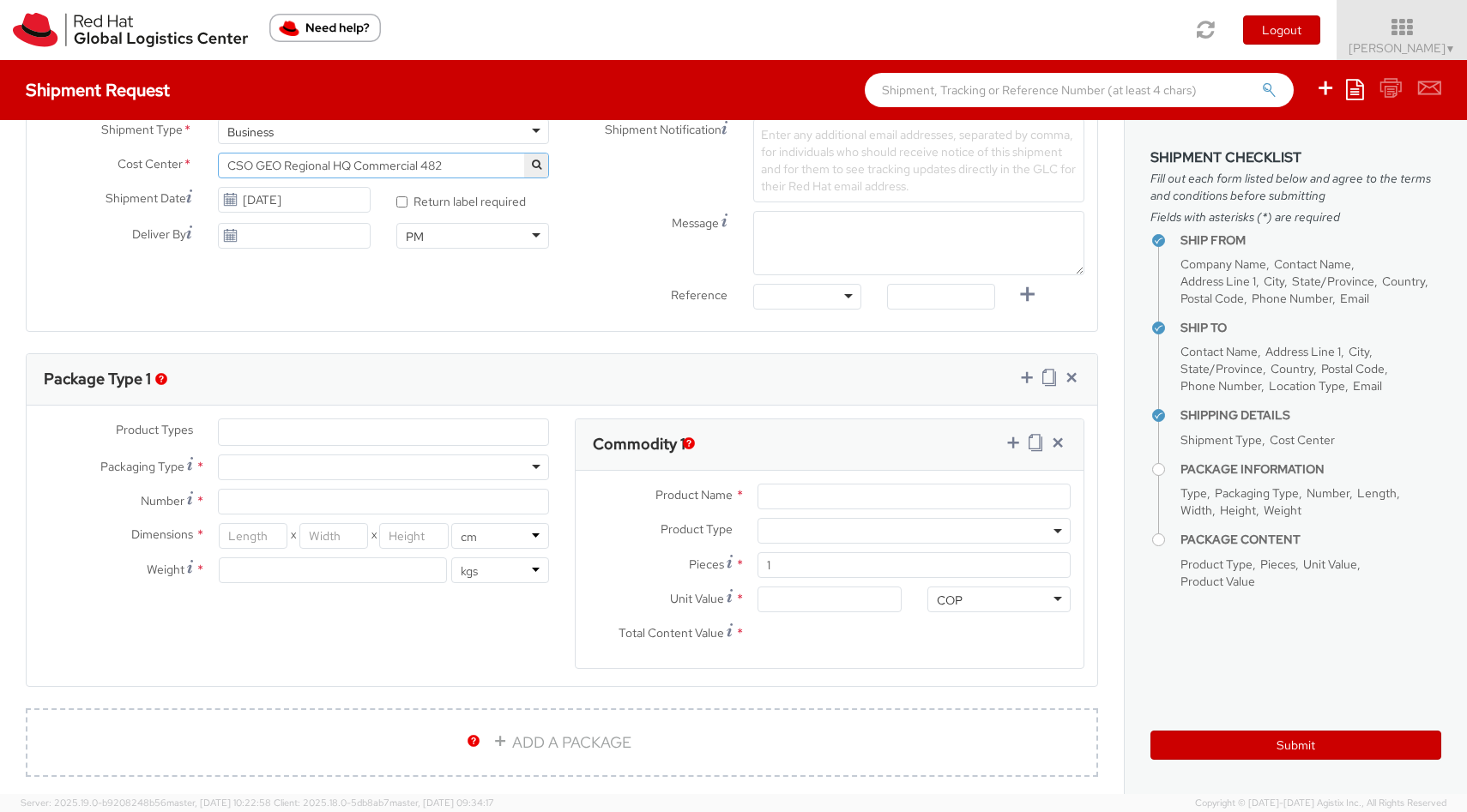
click at [410, 428] on ul at bounding box center [383, 432] width 329 height 26
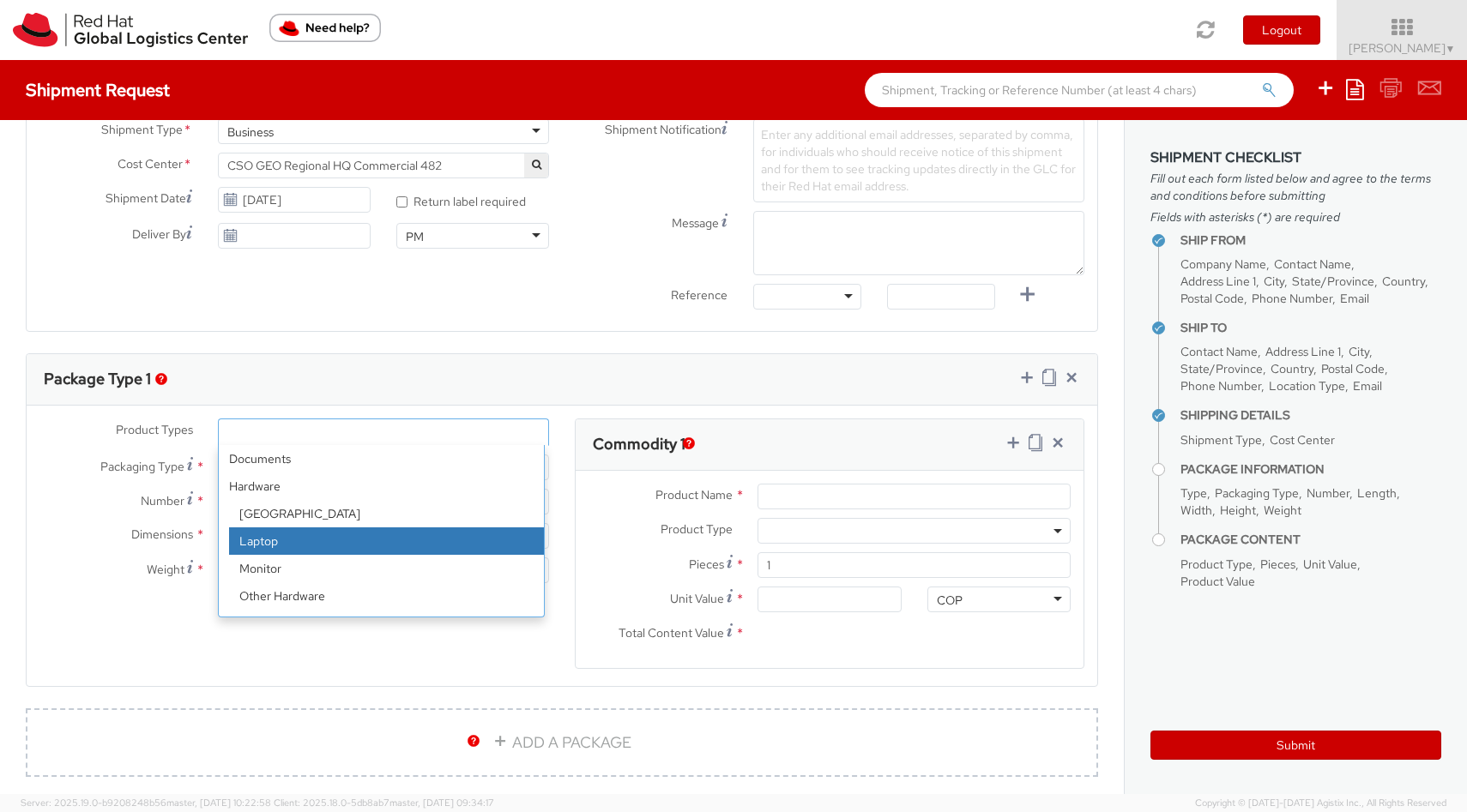
select select "LAPTOP"
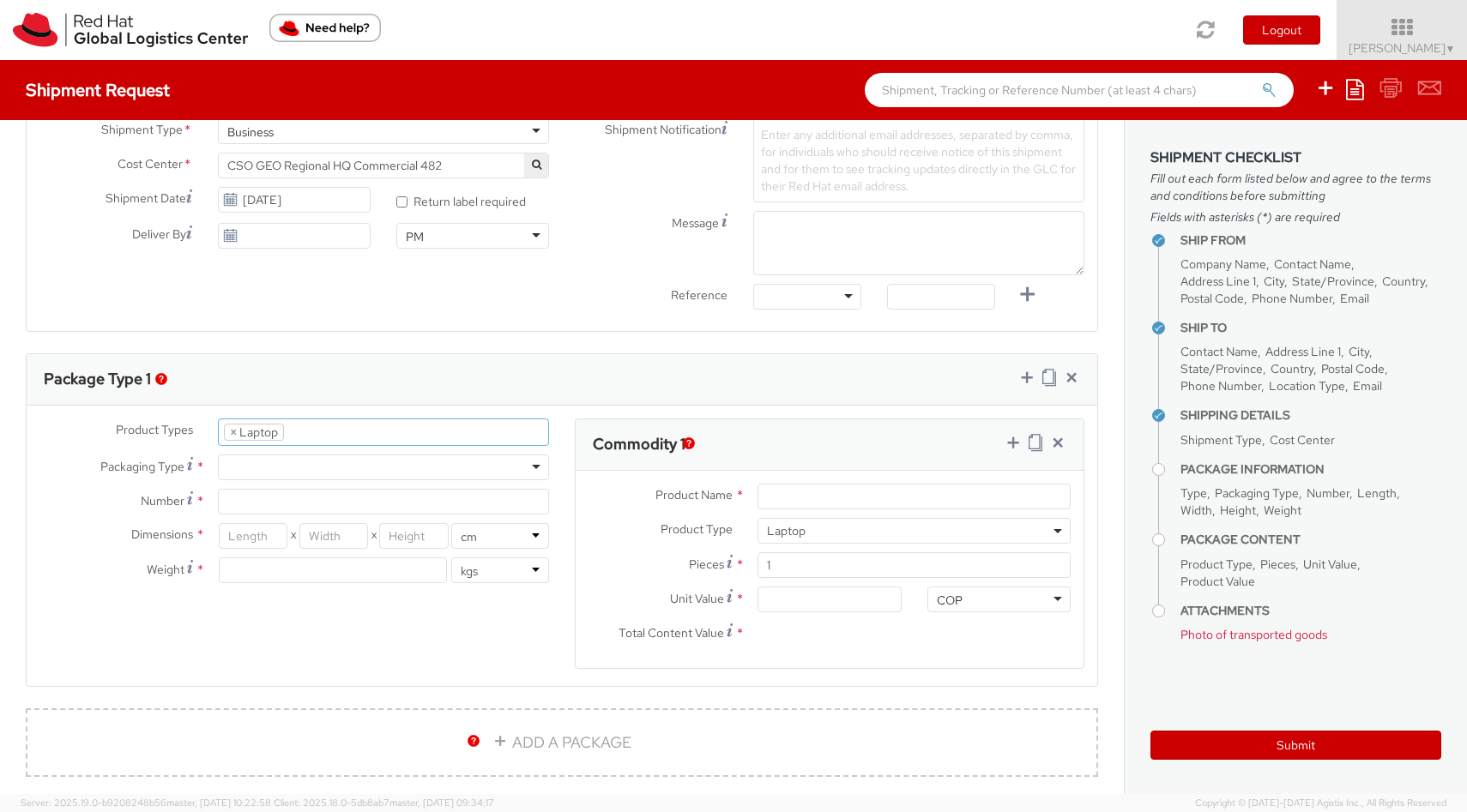
click at [314, 458] on div at bounding box center [383, 467] width 331 height 26
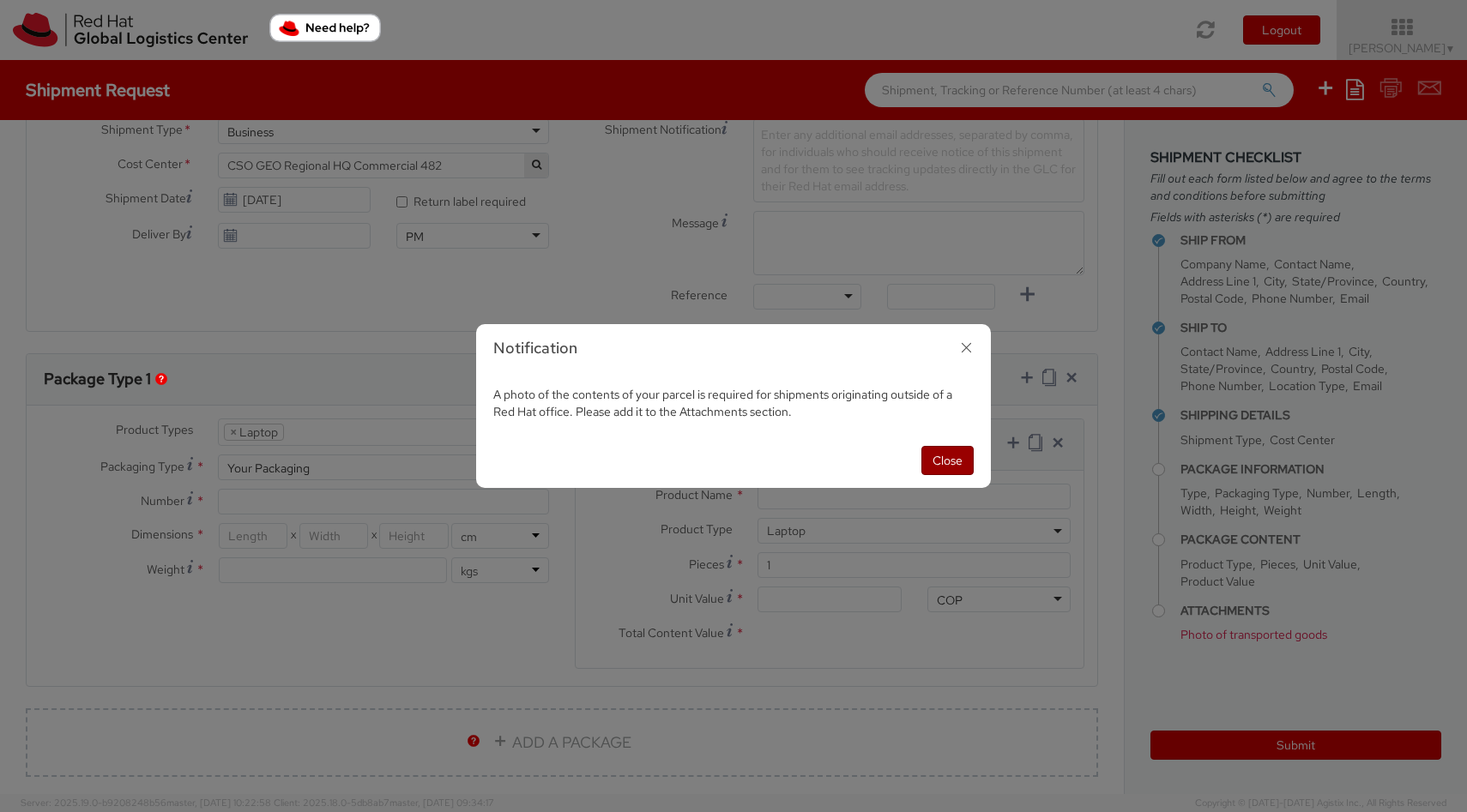
click at [955, 455] on button "Close" at bounding box center [947, 460] width 53 height 29
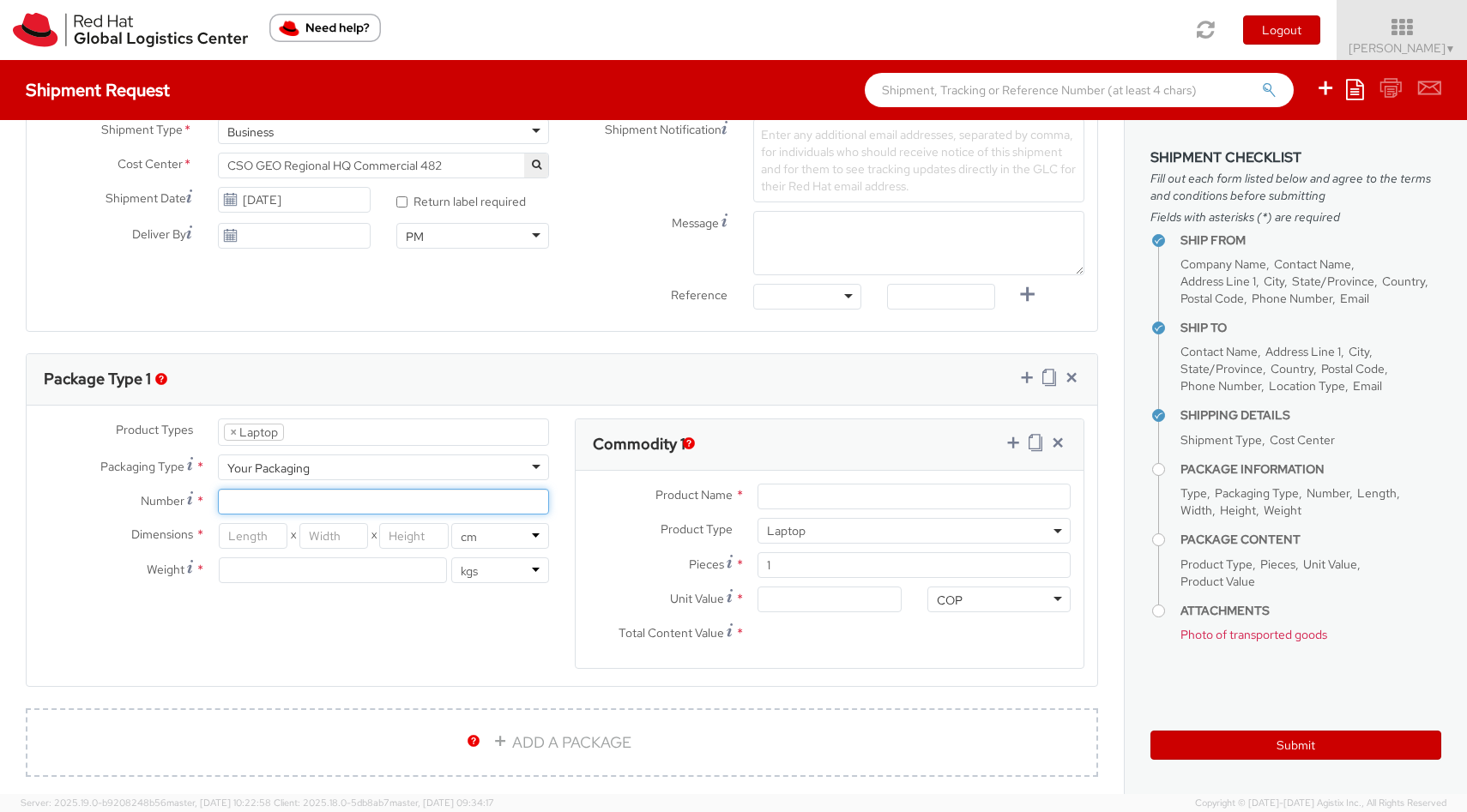
click at [360, 495] on input "Number *" at bounding box center [383, 501] width 331 height 26
type input "2"
click at [399, 638] on div "Product Types * Documents Docking Station Laptop Monitor Other Hardware Server …" at bounding box center [562, 554] width 1071 height 272
click at [236, 533] on input "number" at bounding box center [252, 536] width 69 height 26
click at [238, 539] on input "number" at bounding box center [252, 536] width 69 height 26
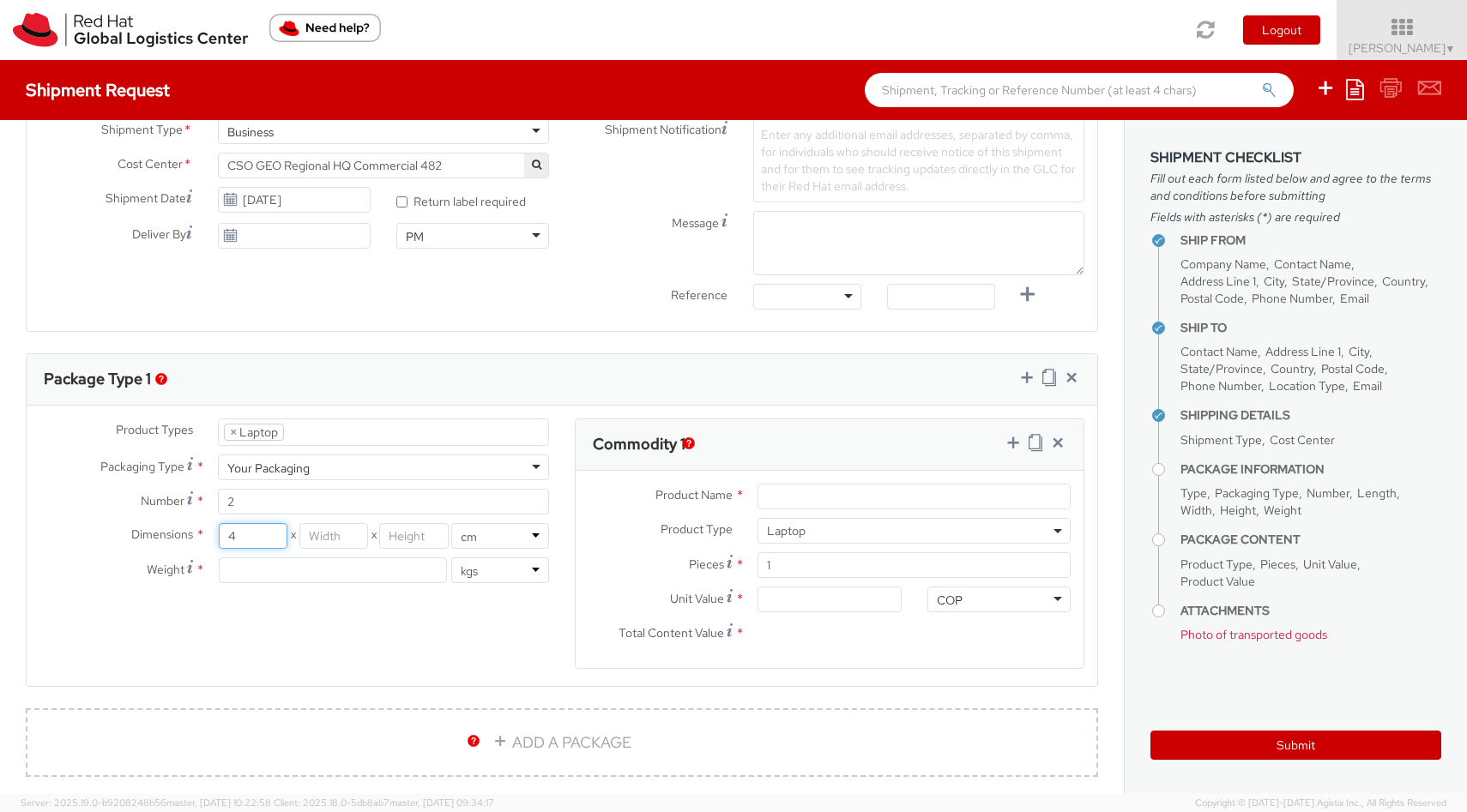
type input "40"
type input "40.3"
click at [324, 535] on input "number" at bounding box center [334, 536] width 69 height 26
type input "18.6"
click at [423, 535] on input "number" at bounding box center [413, 536] width 69 height 26
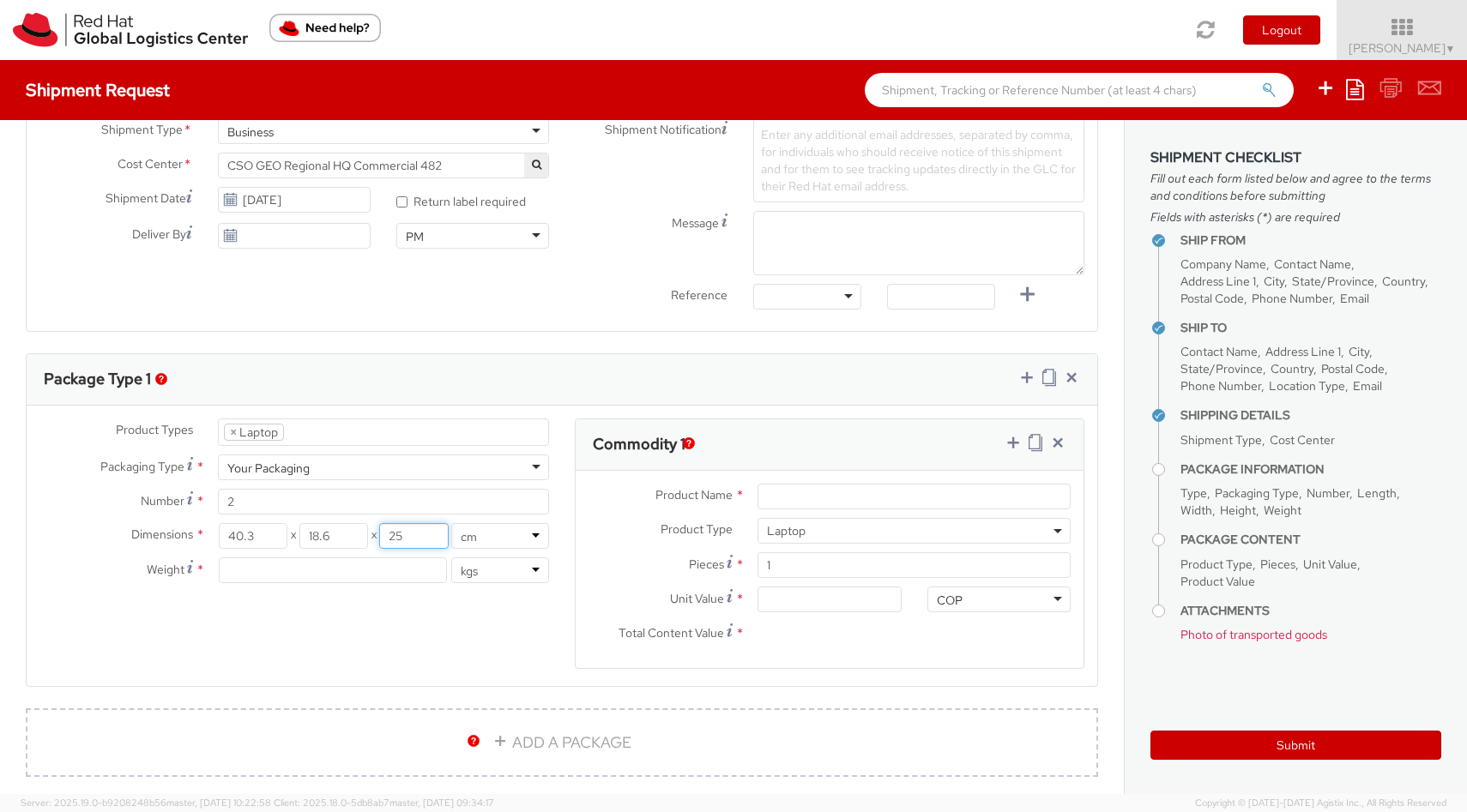
type input "25"
click at [416, 572] on input "number" at bounding box center [333, 570] width 228 height 26
type input "4"
click at [511, 647] on div "Product Types * Documents Docking Station Laptop Monitor Other Hardware Server …" at bounding box center [562, 554] width 1071 height 272
click at [837, 498] on input "Product Name *" at bounding box center [914, 496] width 313 height 26
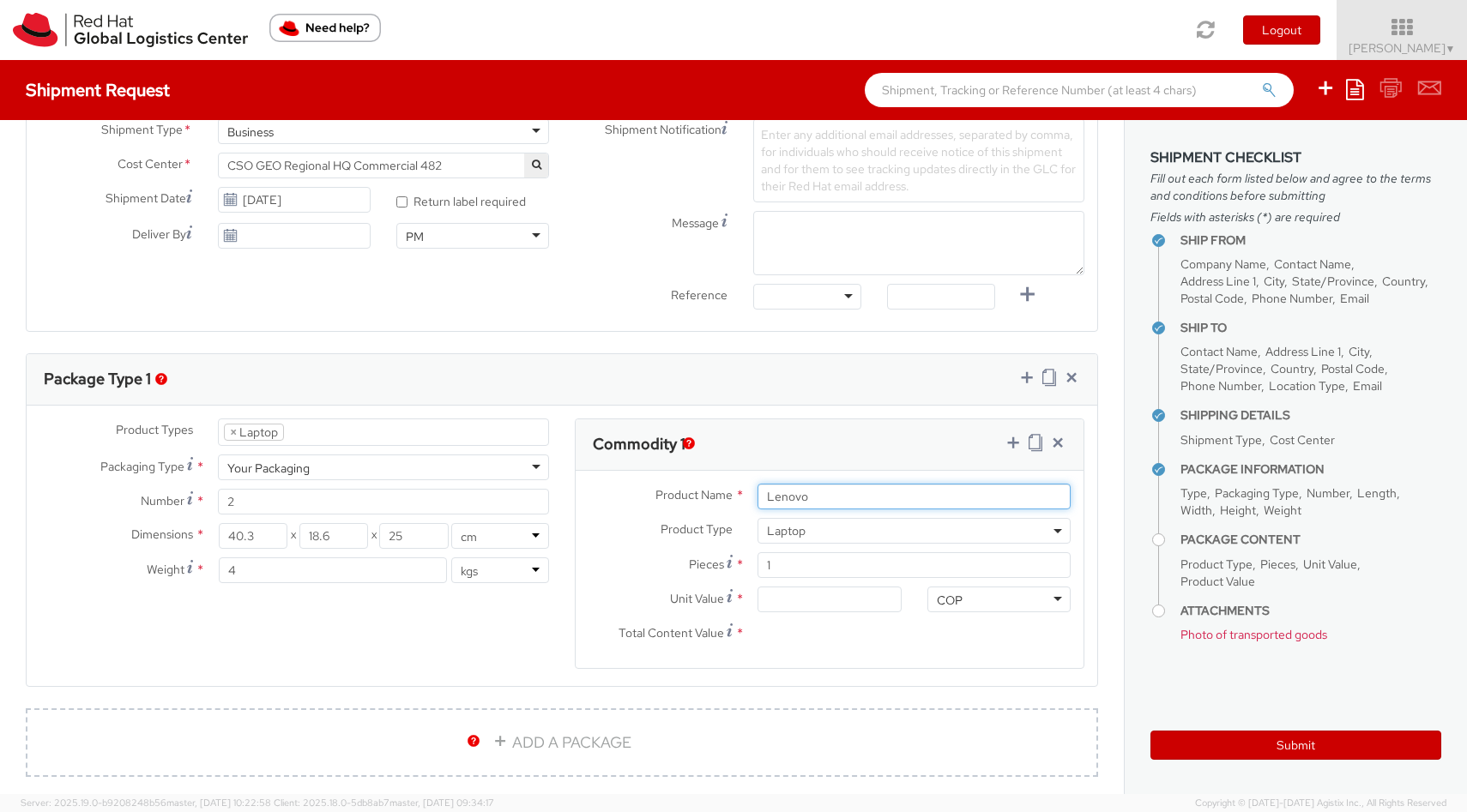
type input "Lenovo"
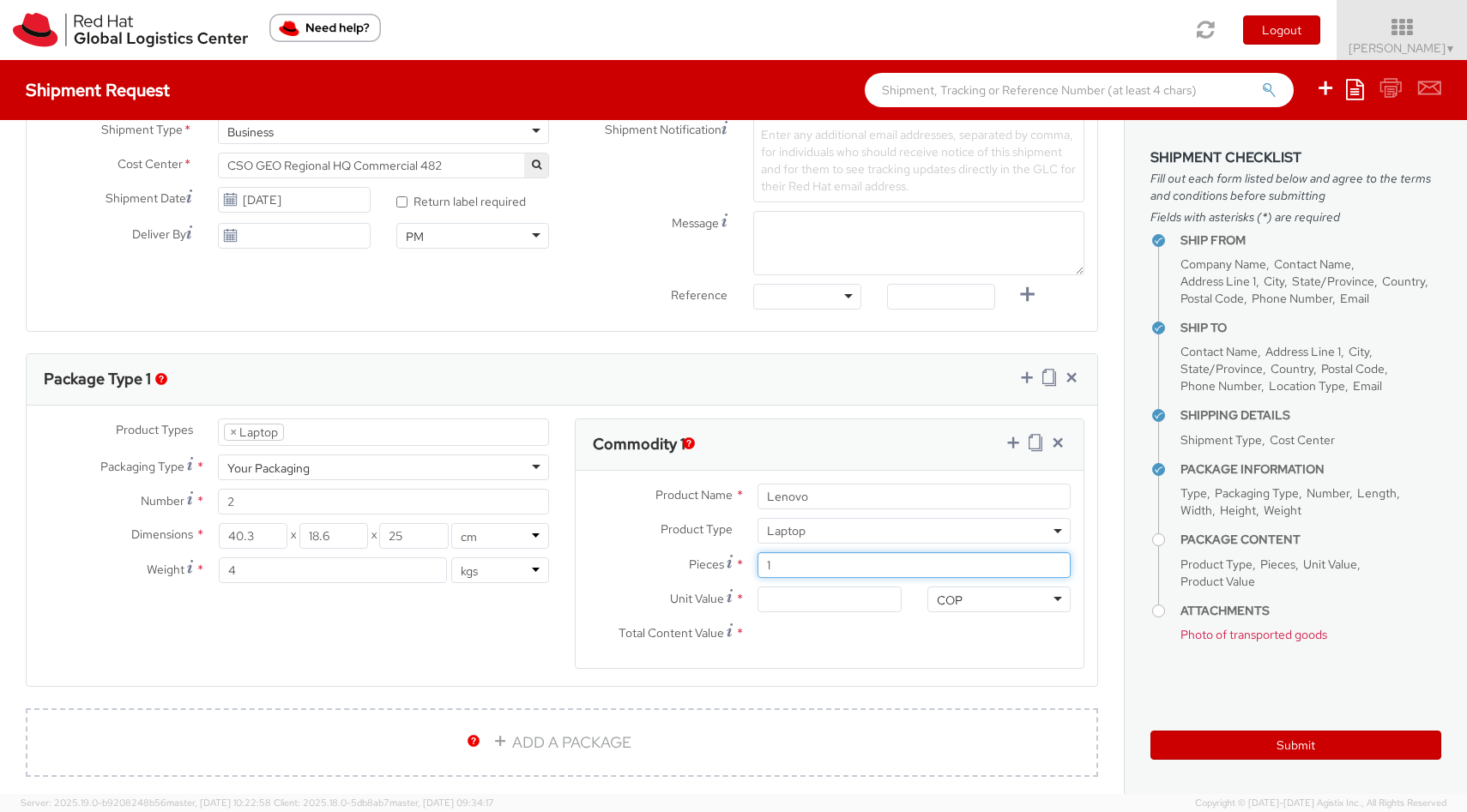
click at [836, 570] on input "1" at bounding box center [914, 565] width 313 height 26
type input "0.00"
type input "2"
click at [800, 608] on input "0.00" at bounding box center [829, 599] width 144 height 26
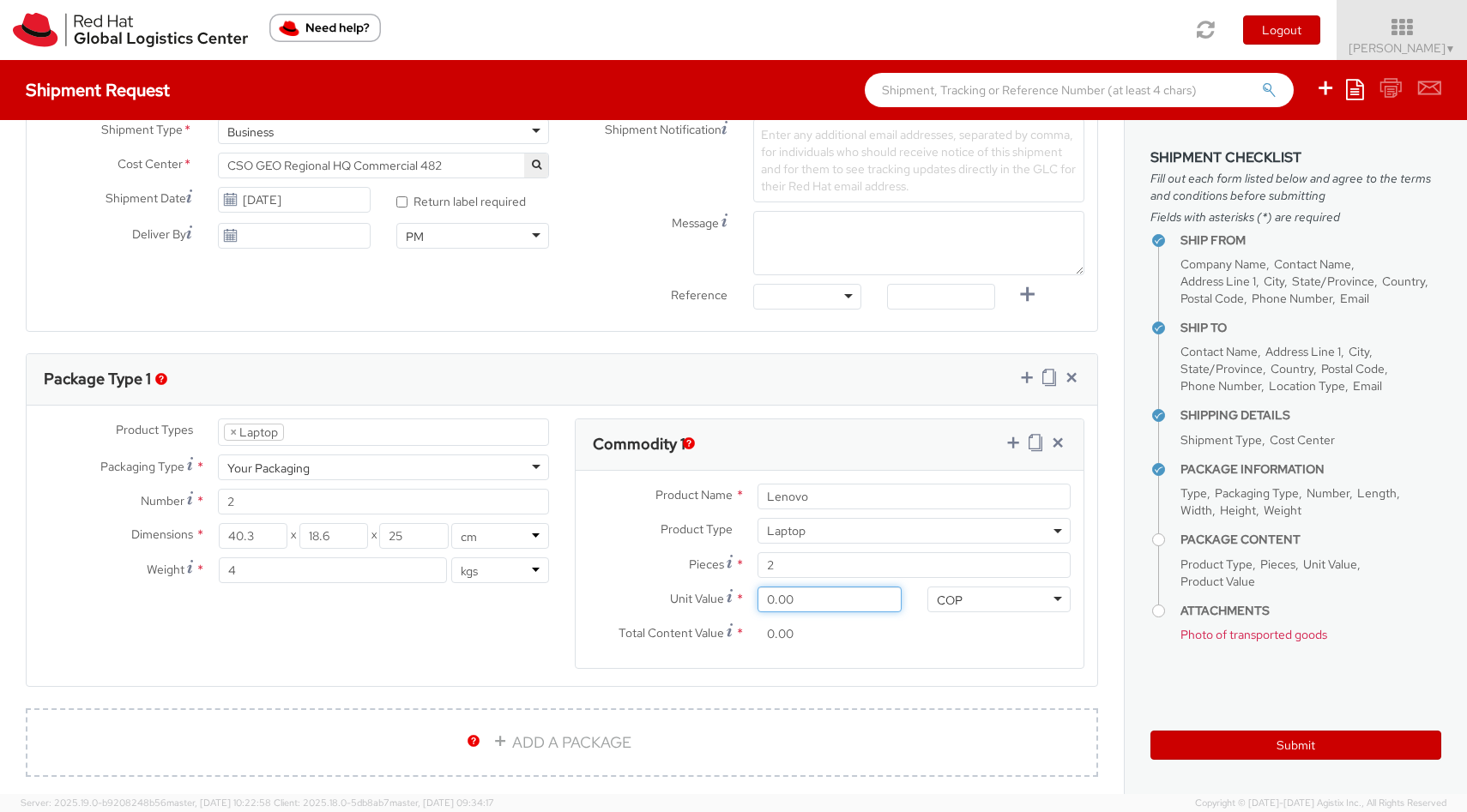
type input "4.00"
type input "8.00"
type input "40.00"
type input "80.00"
type input "400.00"
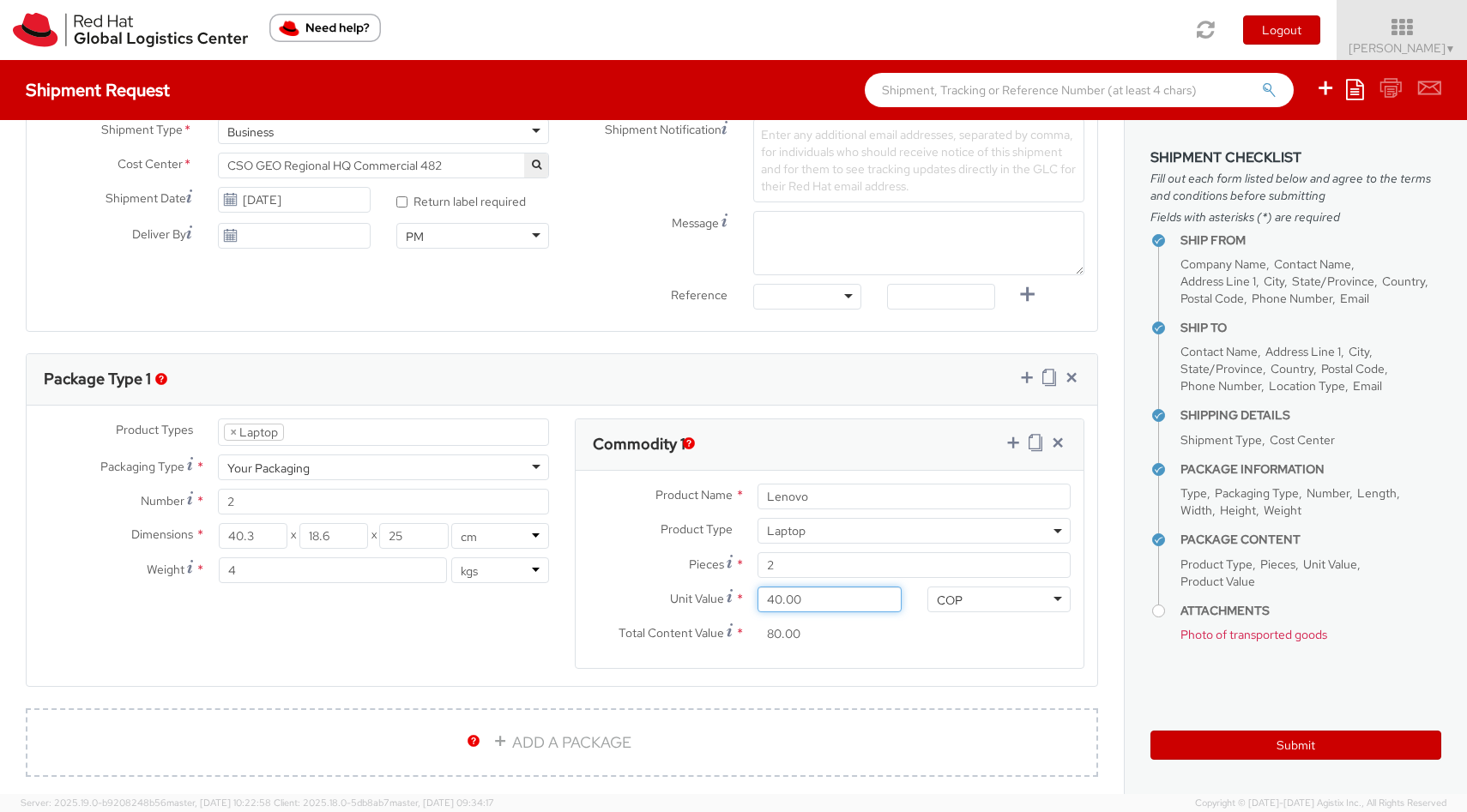
type input "800.00"
type input "4,000.00"
type input "8,000.00"
type input "40,000.00"
type input "80,000.00"
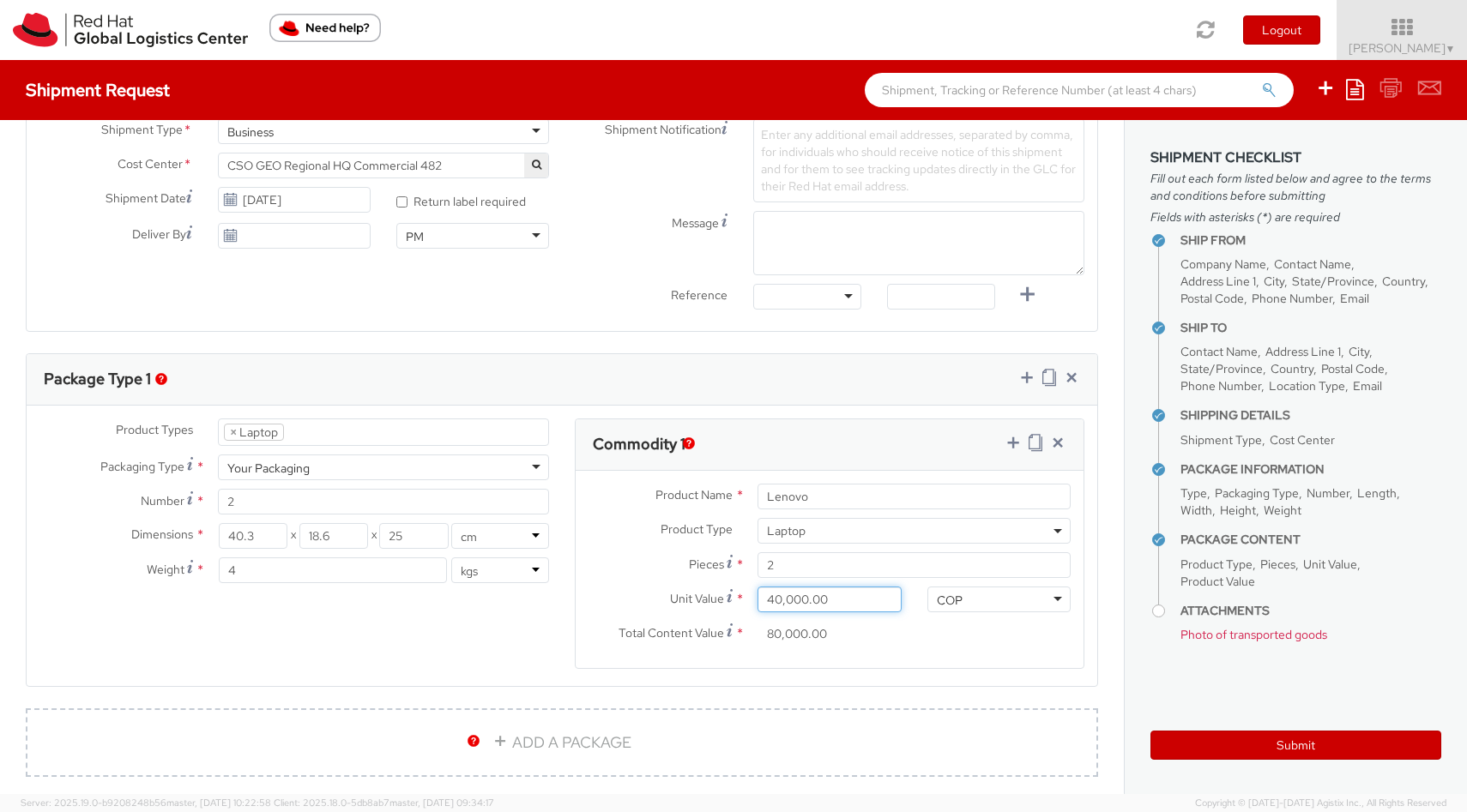
type input "400,000.00"
type input "800,000.00"
type input "4,000,000.00"
type input "8,000,000.00"
click at [873, 652] on div "Total Content Value * 8,000,000.00" at bounding box center [746, 638] width 339 height 34
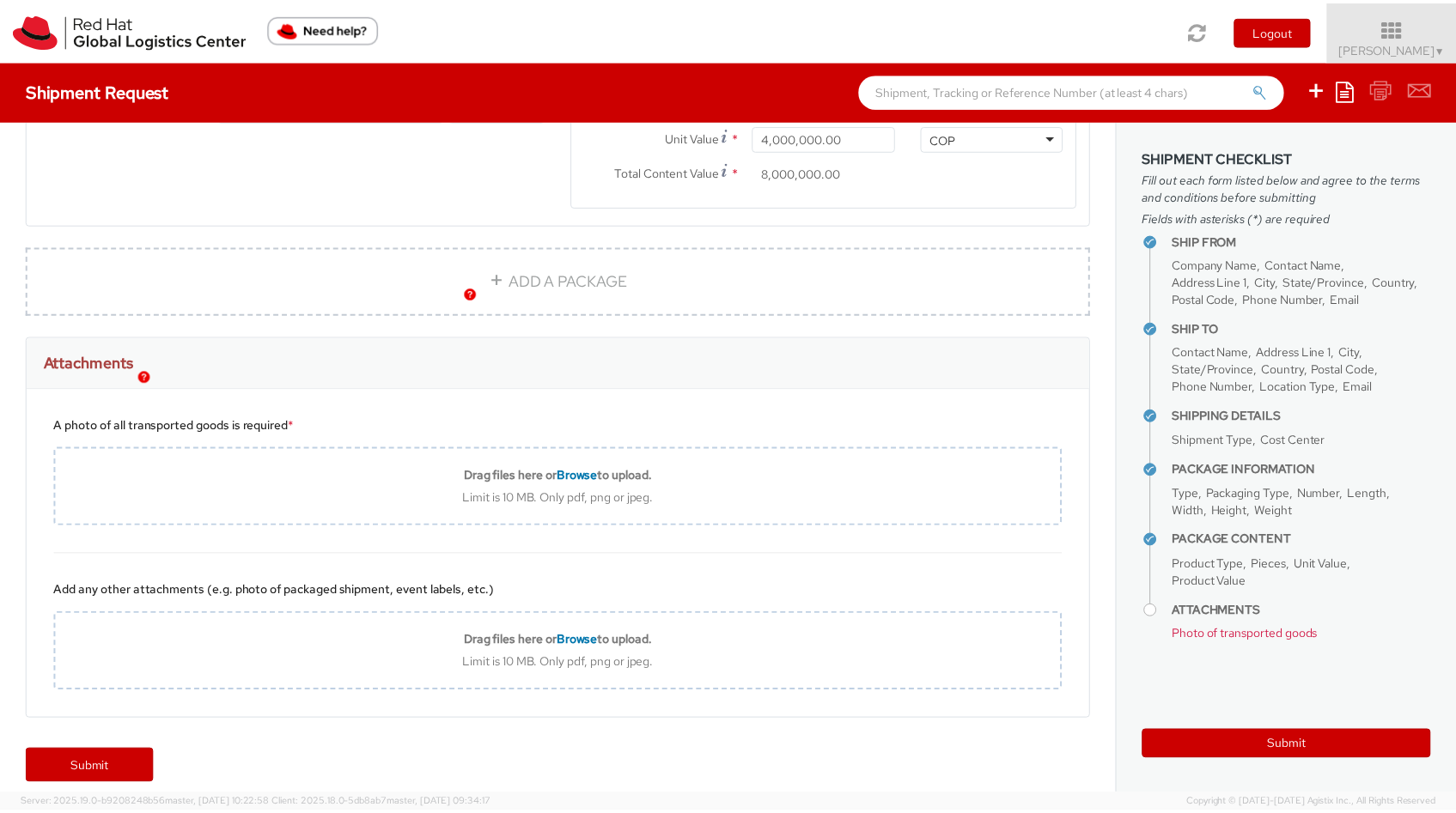
scroll to position [1083, 0]
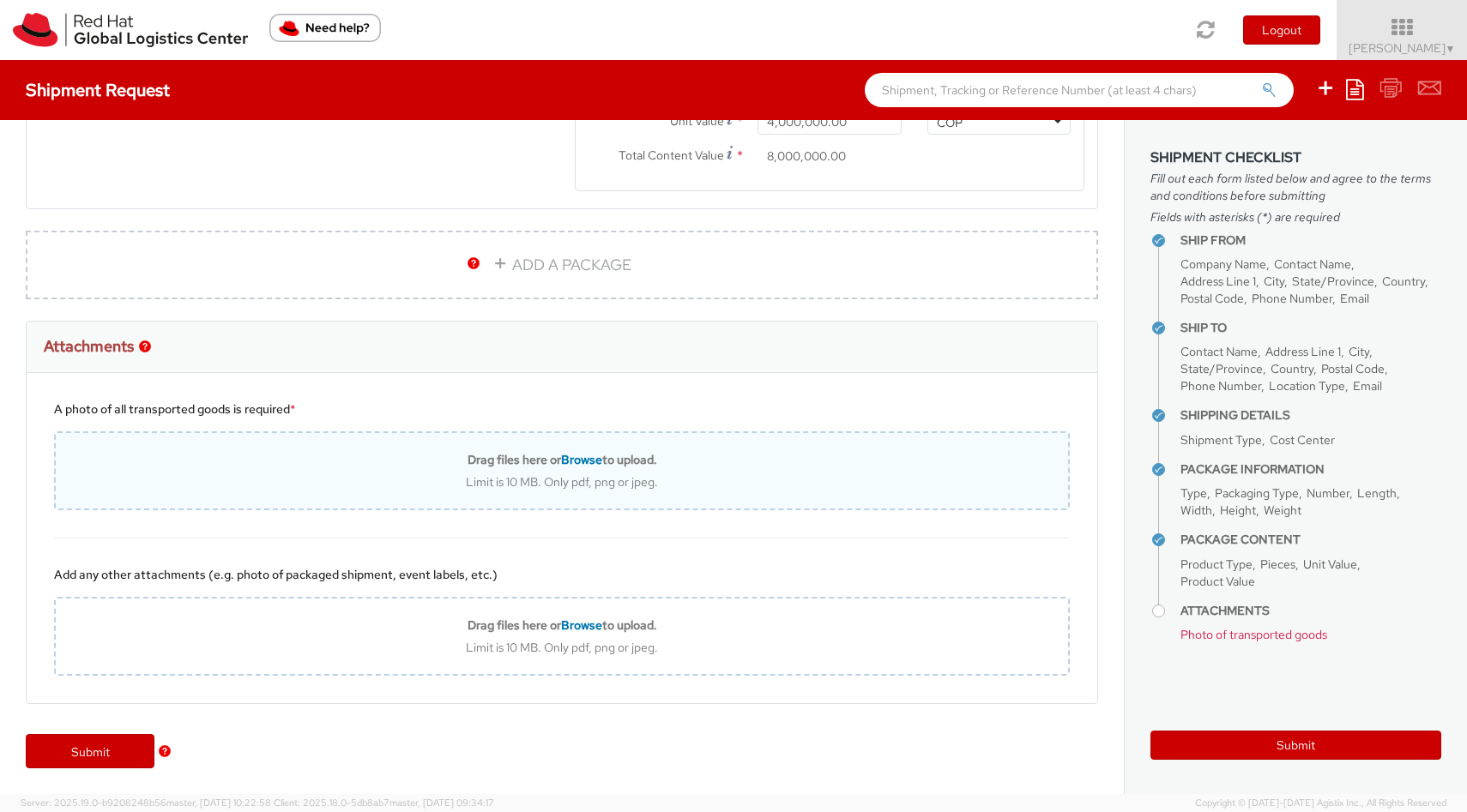
click at [360, 467] on div "Drag files here or Browse to upload. Limit is 10 MB. Only pdf, png or jpeg." at bounding box center [562, 471] width 1012 height 37
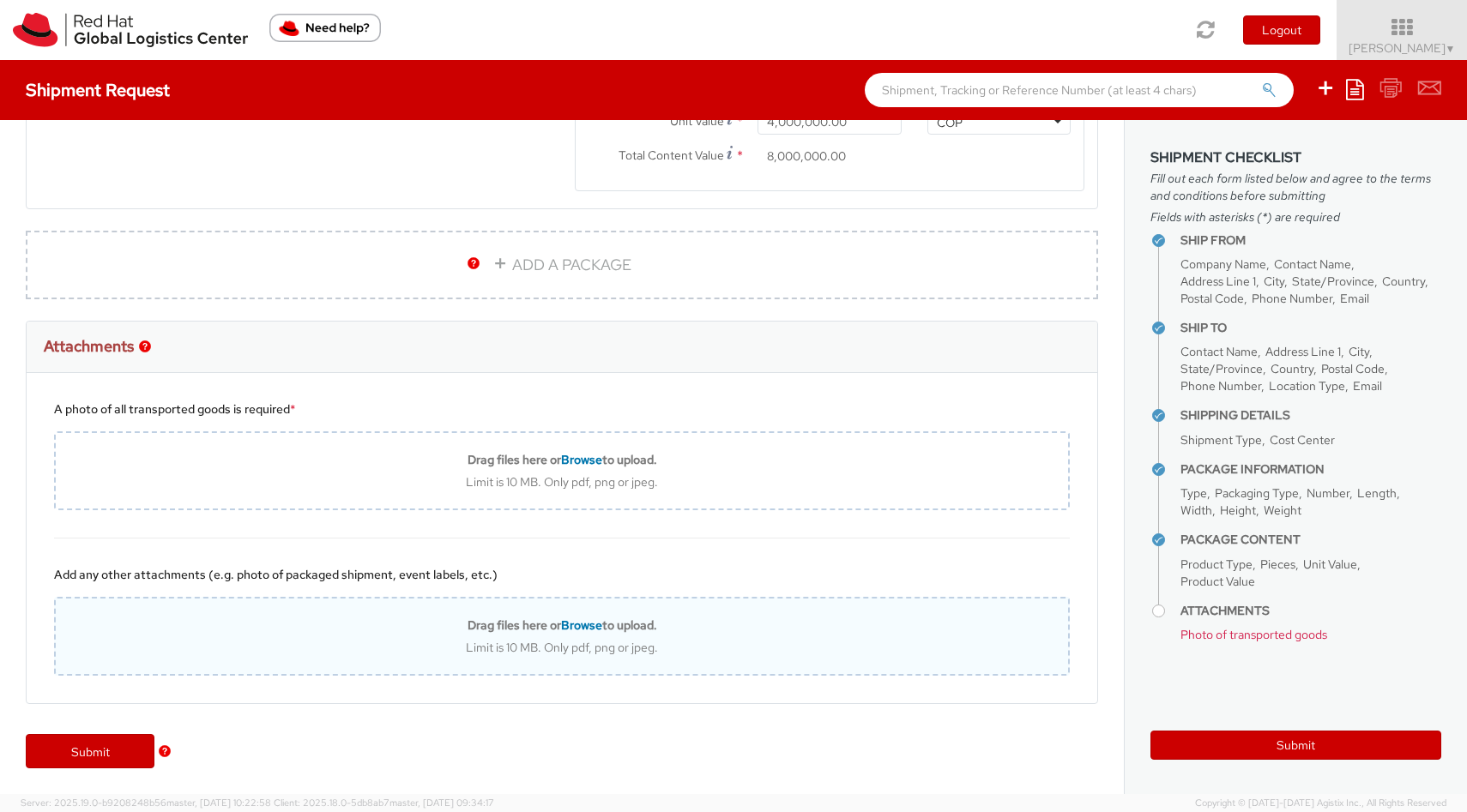
type input "C:\fakepath\IMG_4040.jpg"
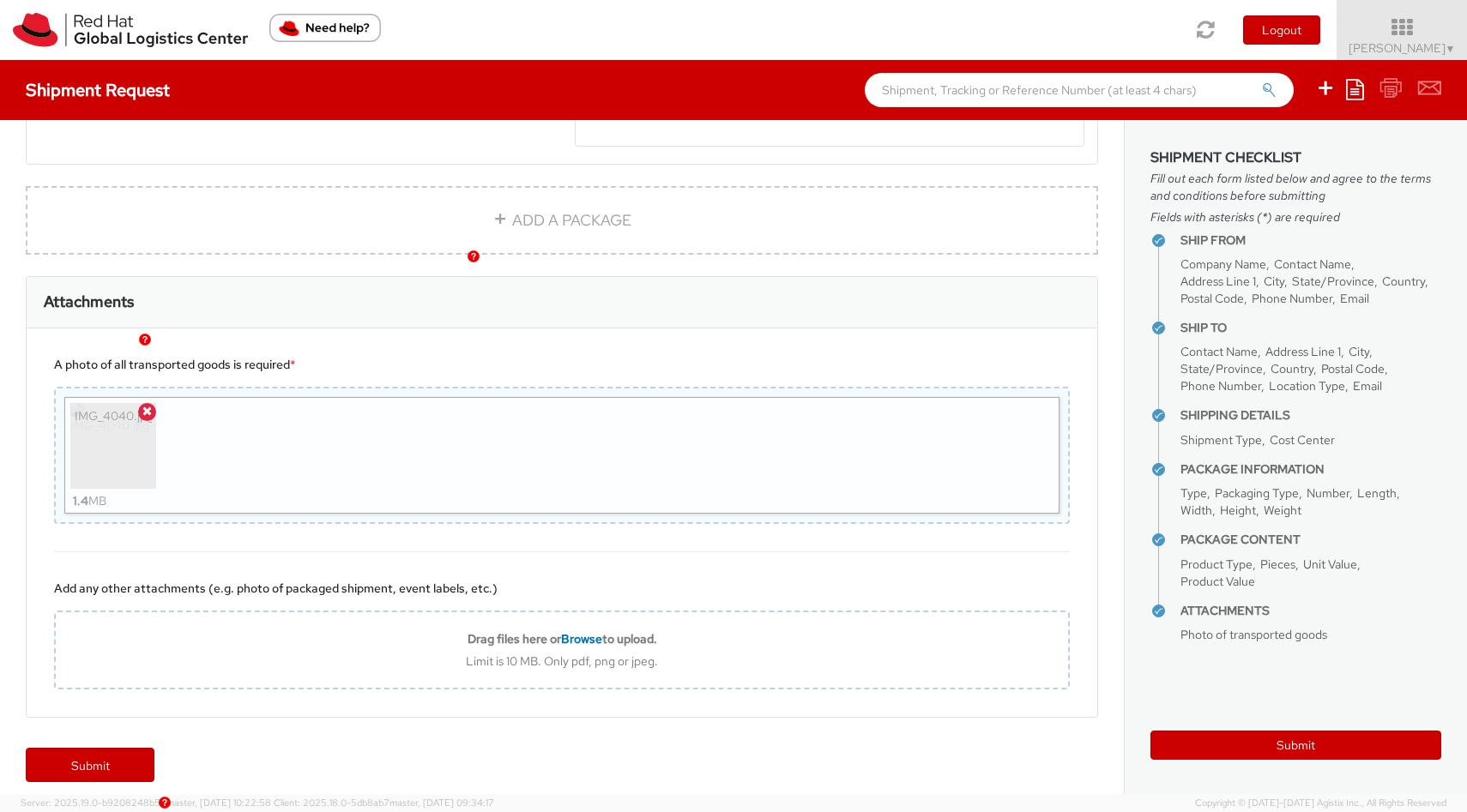
scroll to position [1141, 0]
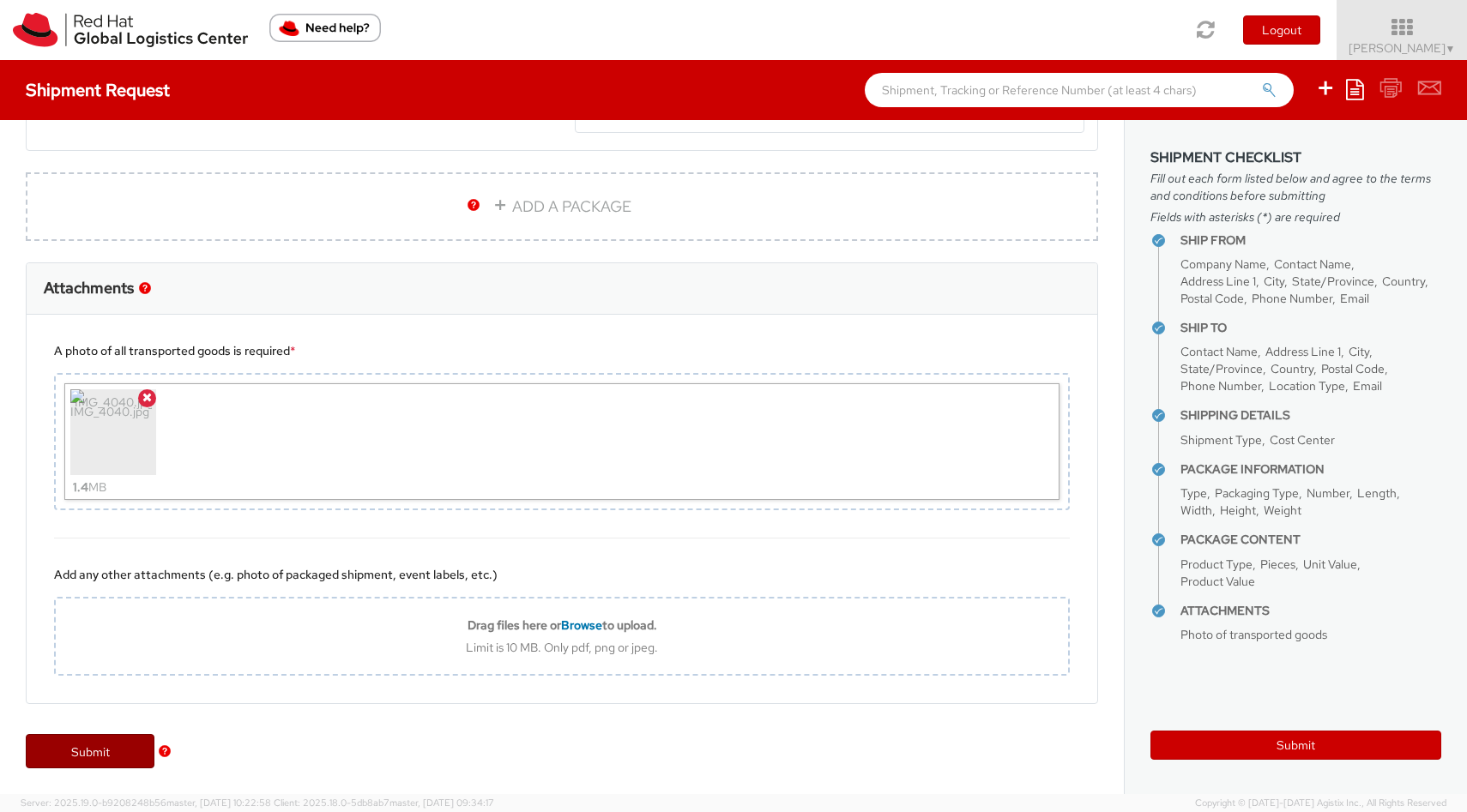
click at [99, 754] on link "Submit" at bounding box center [90, 751] width 128 height 34
